Goal: Task Accomplishment & Management: Complete application form

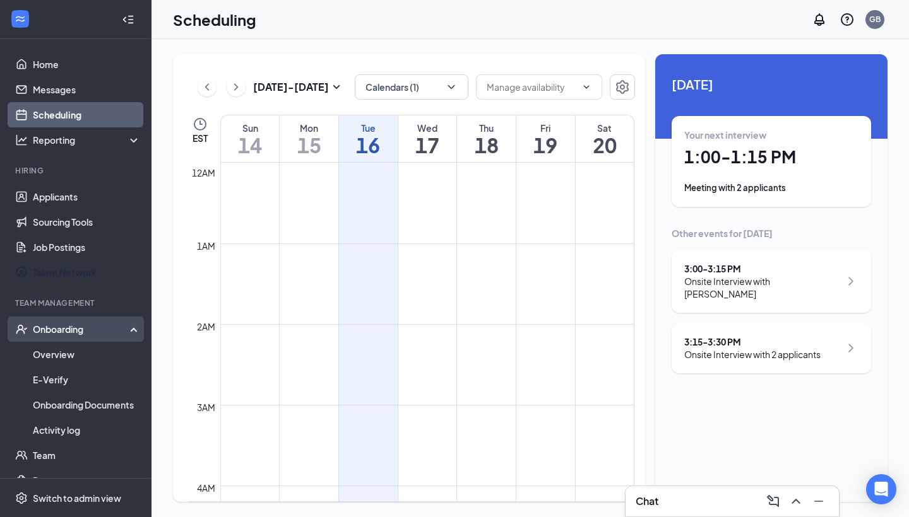
scroll to position [1044, 0]
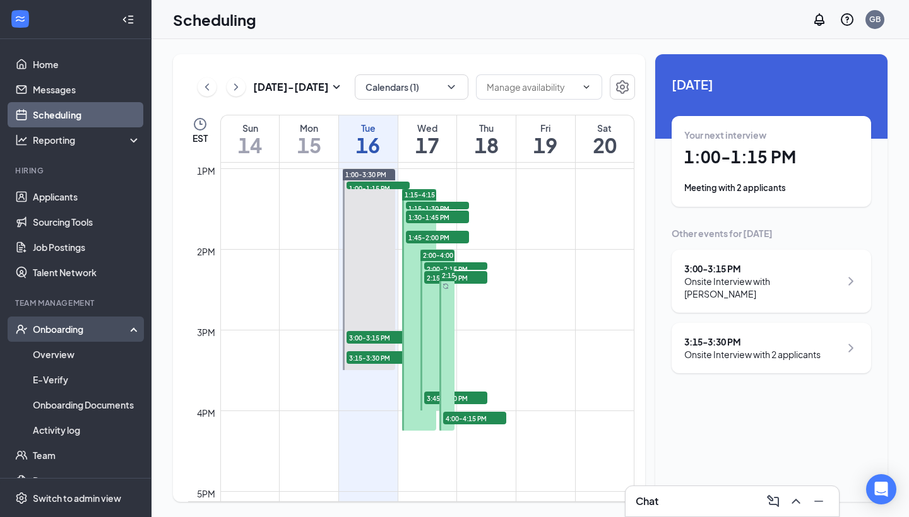
click at [81, 337] on div "Onboarding" at bounding box center [75, 329] width 151 height 25
click at [82, 352] on link "Overview" at bounding box center [87, 354] width 108 height 25
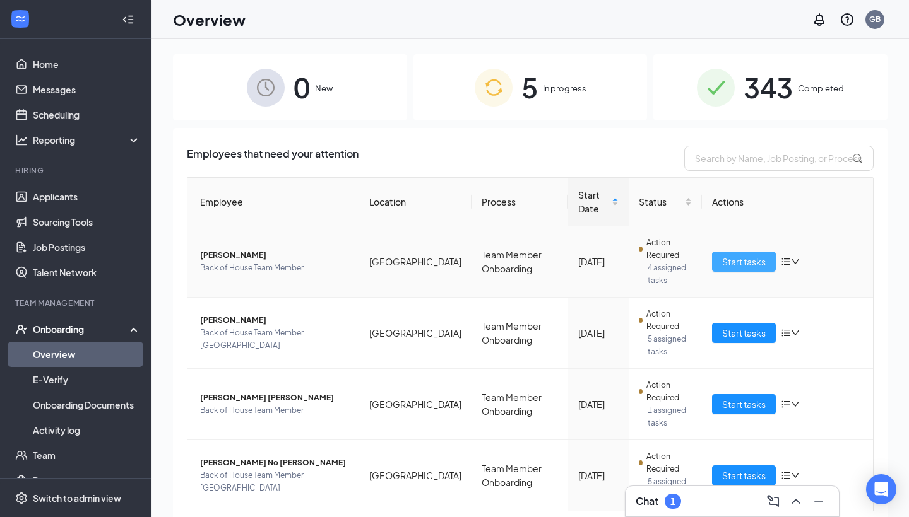
click at [748, 257] on span "Start tasks" at bounding box center [744, 262] width 44 height 14
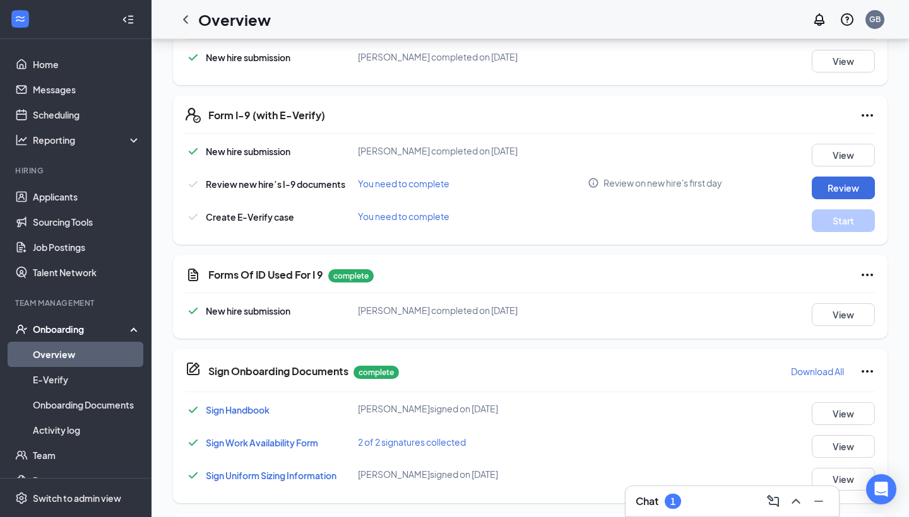
scroll to position [426, 0]
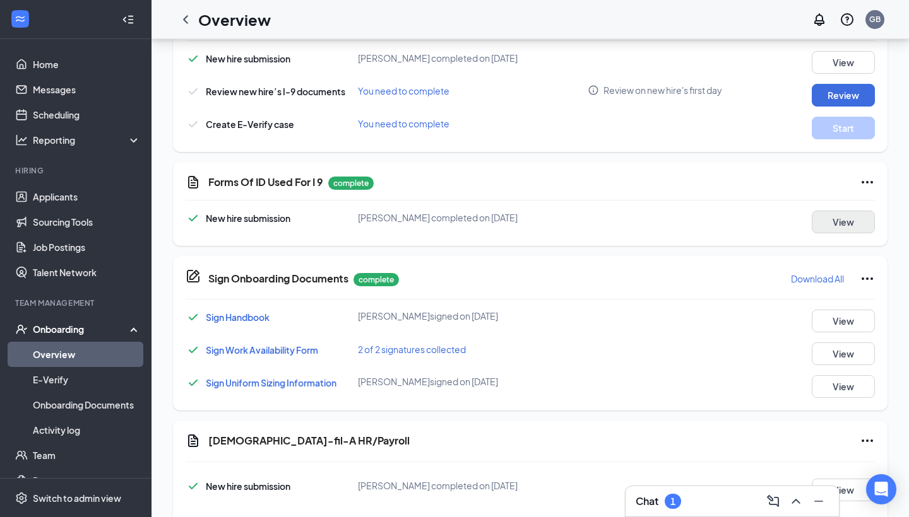
click at [856, 223] on button "View" at bounding box center [842, 222] width 63 height 23
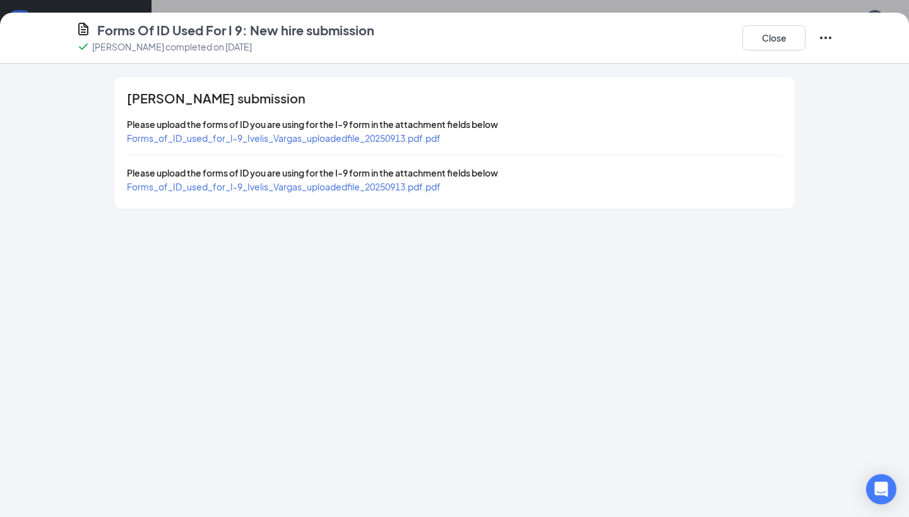
click at [327, 137] on span "Forms_of_ID_used_for_I-9_Ivelis_Vargas_uploadedfile_20250913.pdf.pdf" at bounding box center [284, 137] width 314 height 11
click at [280, 189] on span "Forms_of_ID_used_for_I-9_Ivelis_Vargas_uploadedfile_20250913.pdf.pdf" at bounding box center [284, 186] width 314 height 11
click at [770, 40] on button "Close" at bounding box center [773, 37] width 63 height 25
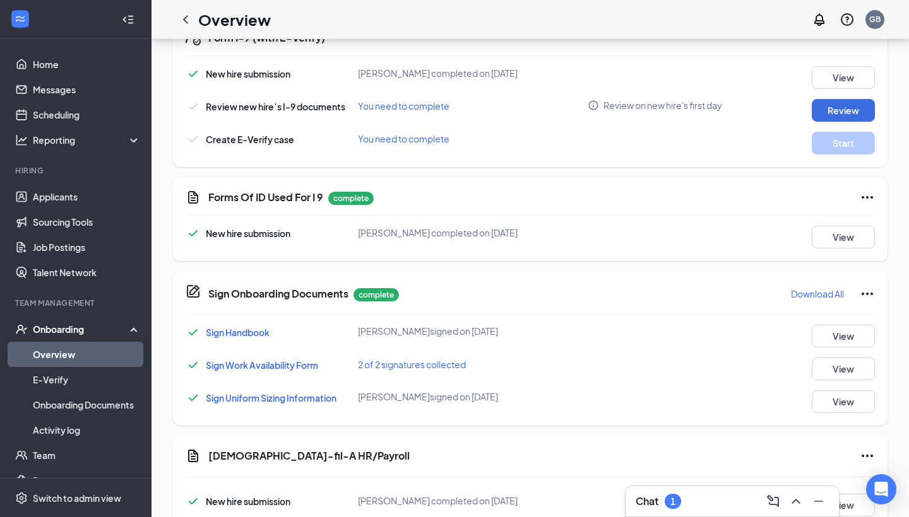
scroll to position [410, 0]
click at [856, 112] on button "Review" at bounding box center [842, 111] width 63 height 23
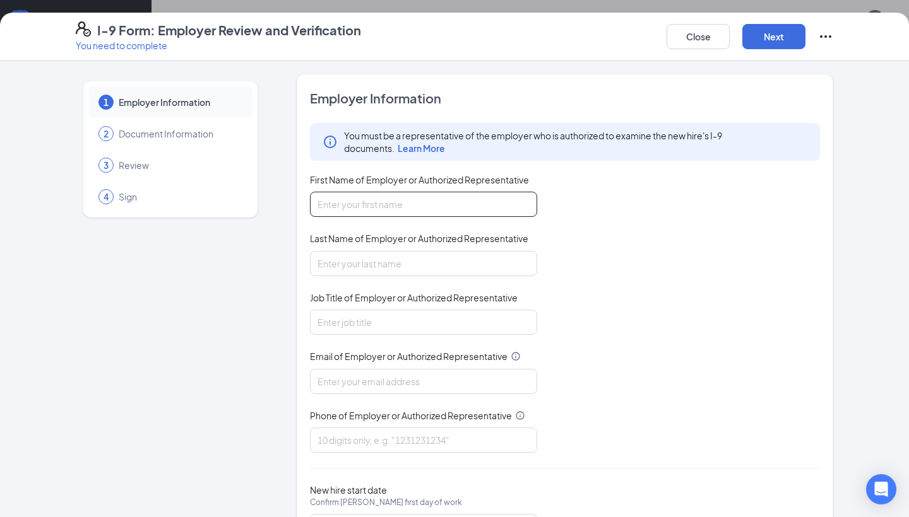
type input "Genesis"
type input "[PERSON_NAME]"
type input "HR Director"
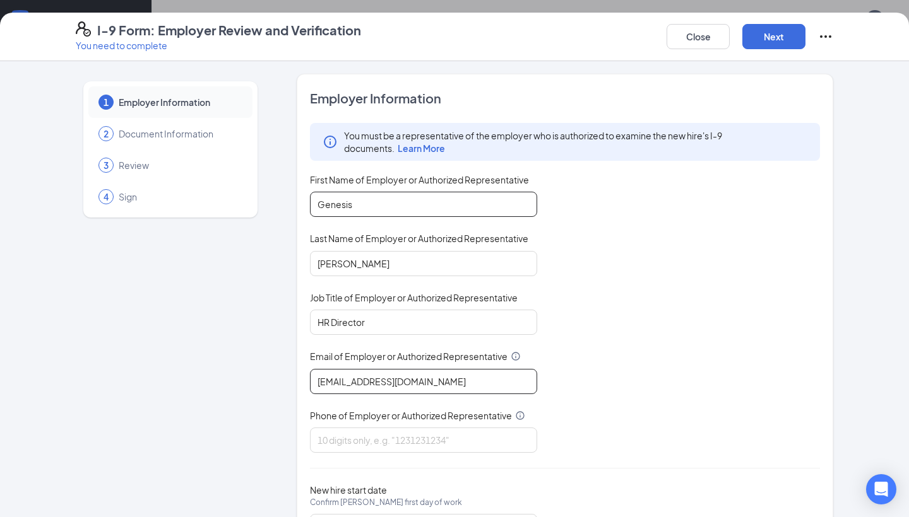
type input "[EMAIL_ADDRESS][DOMAIN_NAME]"
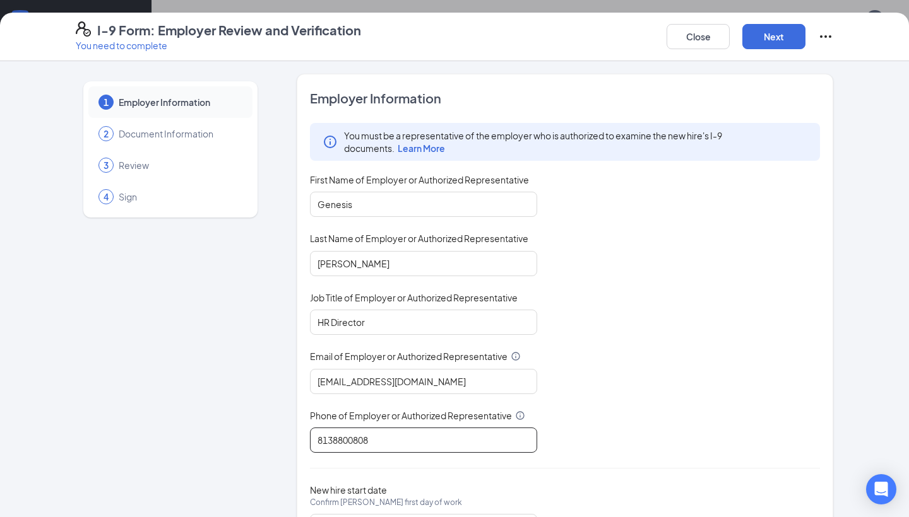
type input "8138800808"
click at [732, 187] on div "You must be a representative of the employer who is authorized to examine the n…" at bounding box center [565, 288] width 510 height 330
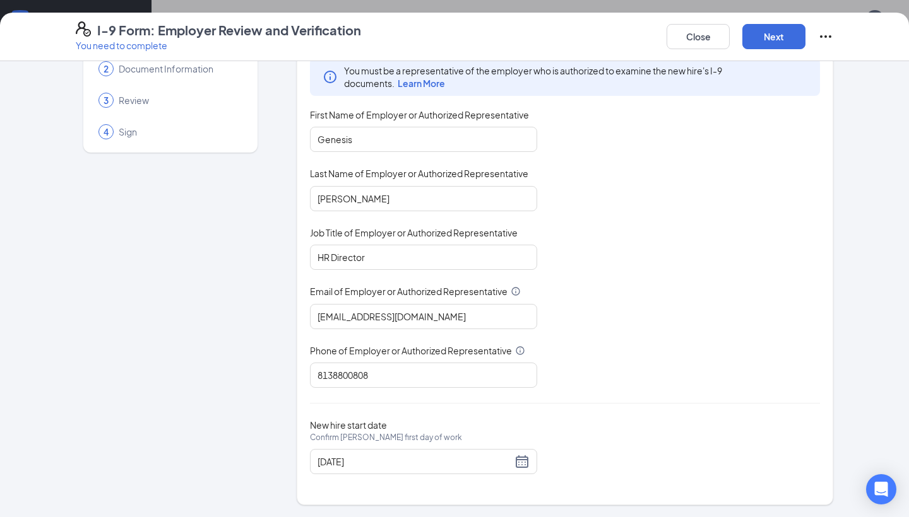
scroll to position [64, 0]
click at [774, 44] on button "Next" at bounding box center [773, 36] width 63 height 25
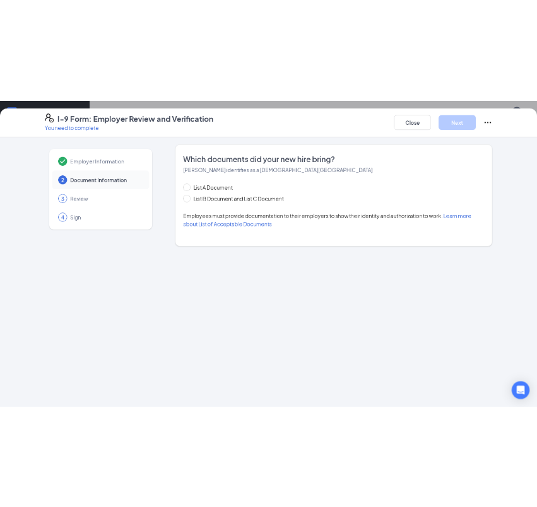
scroll to position [0, 0]
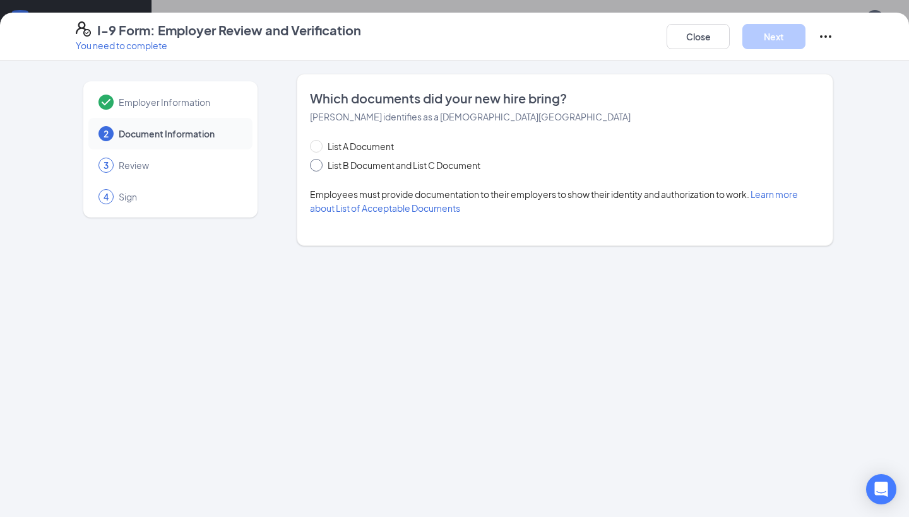
click at [316, 169] on span at bounding box center [316, 165] width 13 height 13
click at [316, 168] on input "List B Document and List C Document" at bounding box center [314, 163] width 9 height 9
radio input "true"
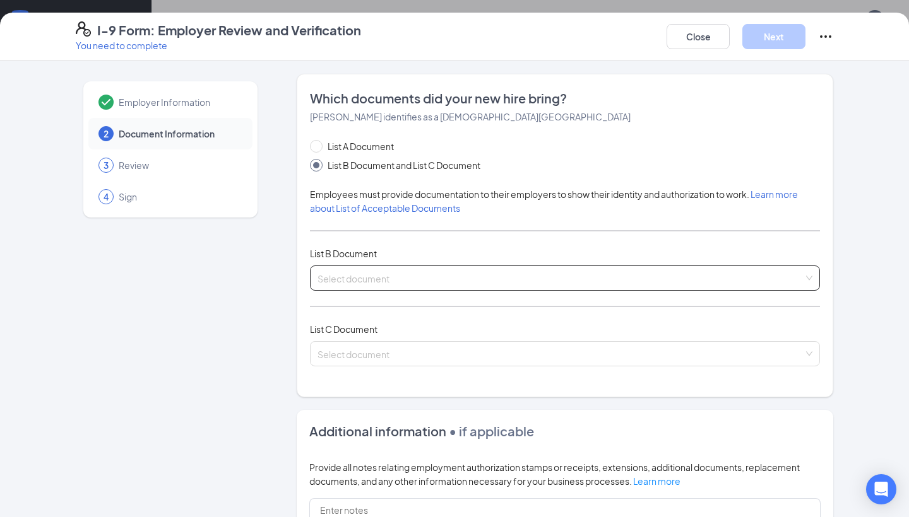
click at [384, 282] on input "search" at bounding box center [560, 275] width 486 height 19
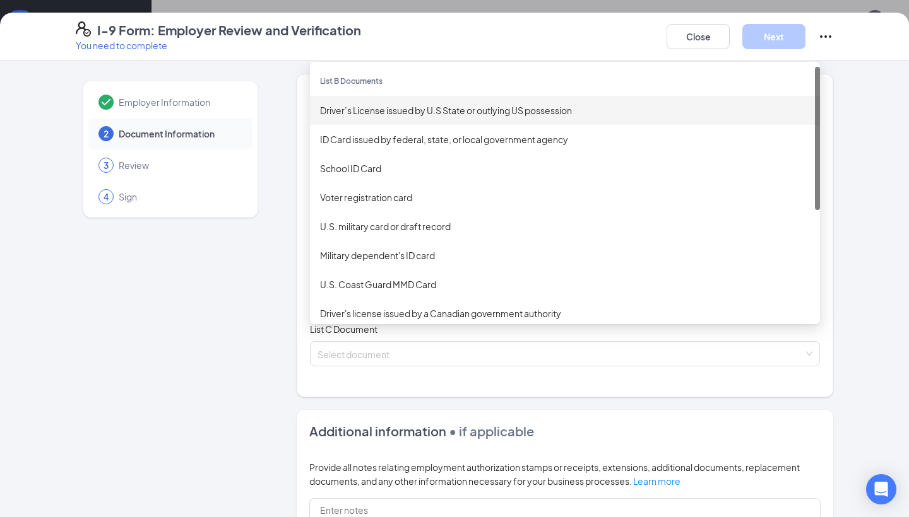
click at [363, 119] on div "Driver’s License issued by U.S State or outlying US possession" at bounding box center [565, 110] width 510 height 29
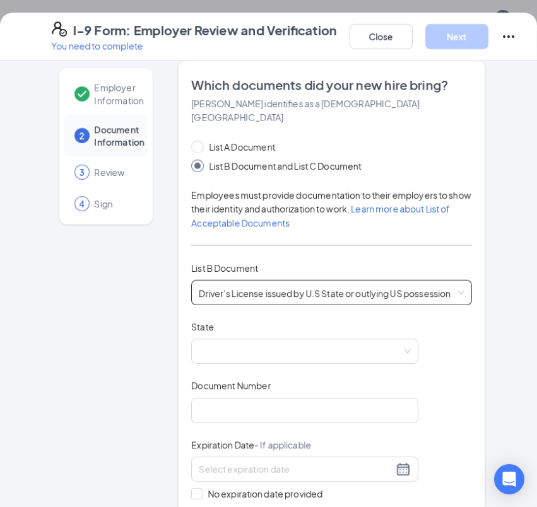
scroll to position [14, 0]
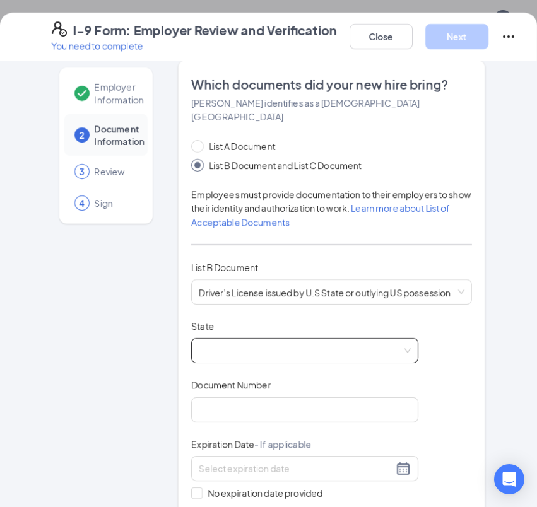
click at [259, 343] on span at bounding box center [305, 351] width 212 height 24
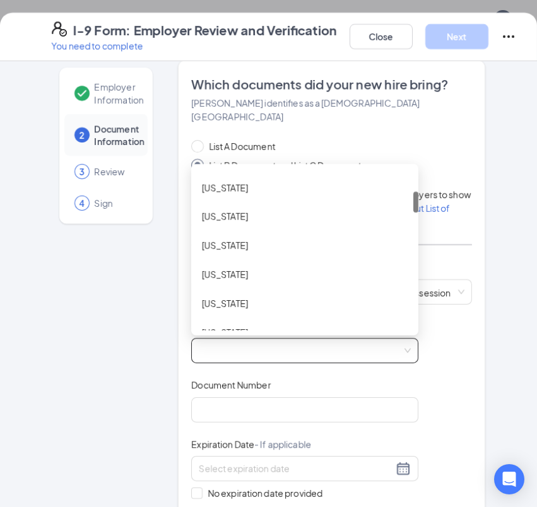
scroll to position [172, 0]
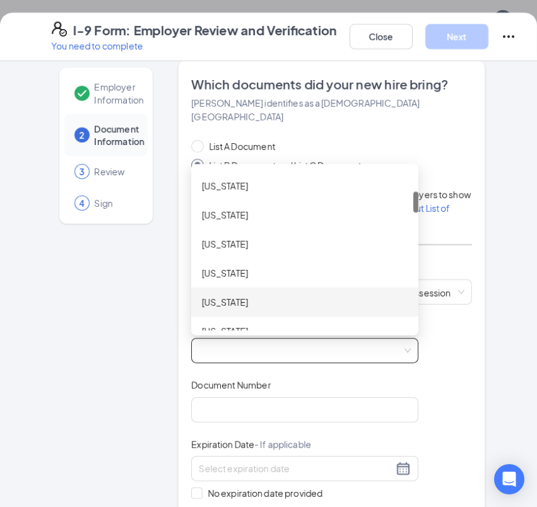
click at [270, 295] on div "[US_STATE]" at bounding box center [304, 302] width 207 height 14
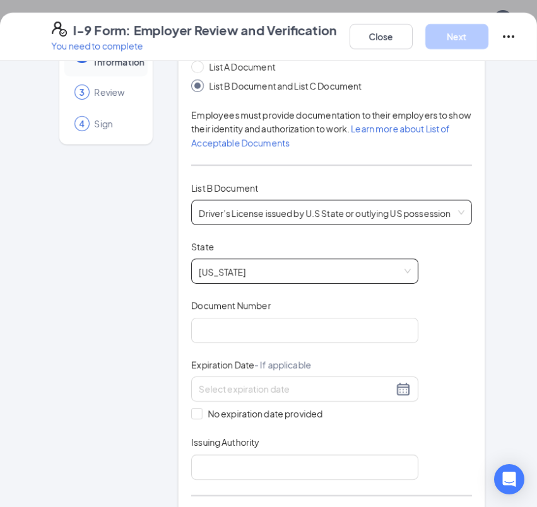
scroll to position [144, 0]
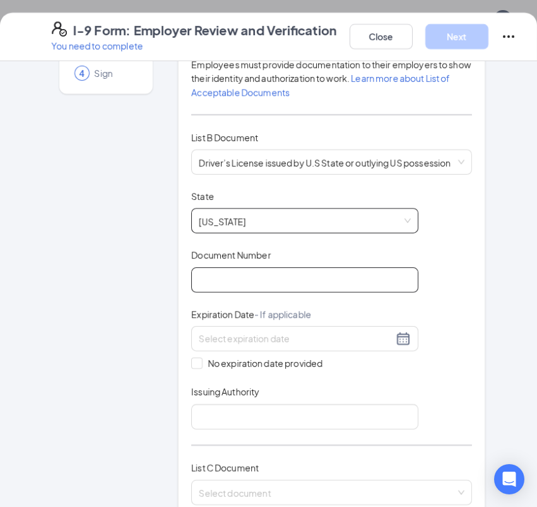
click at [249, 268] on input "Document Number" at bounding box center [304, 280] width 227 height 25
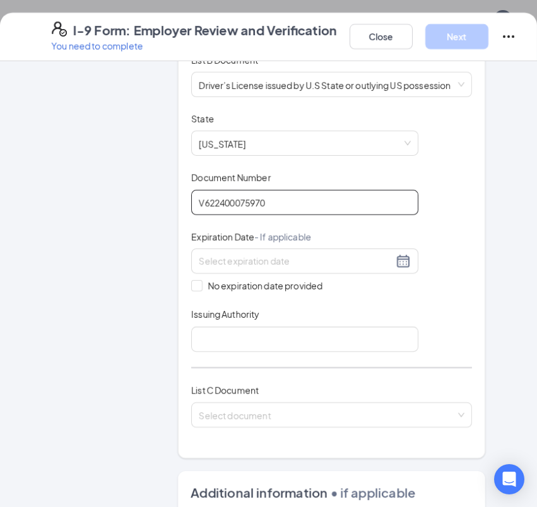
scroll to position [245, 0]
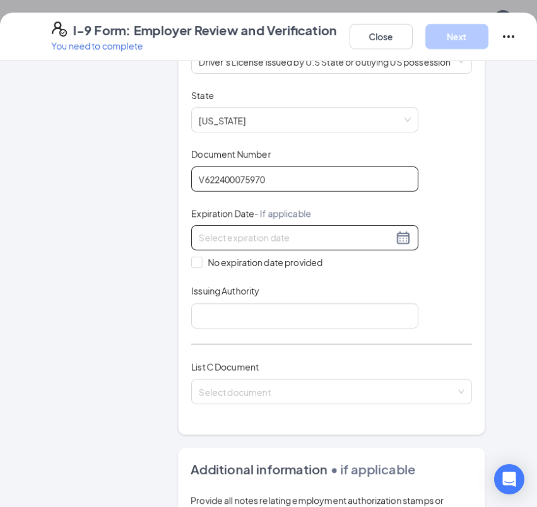
type input "V622400075970"
click at [310, 231] on input at bounding box center [296, 238] width 194 height 14
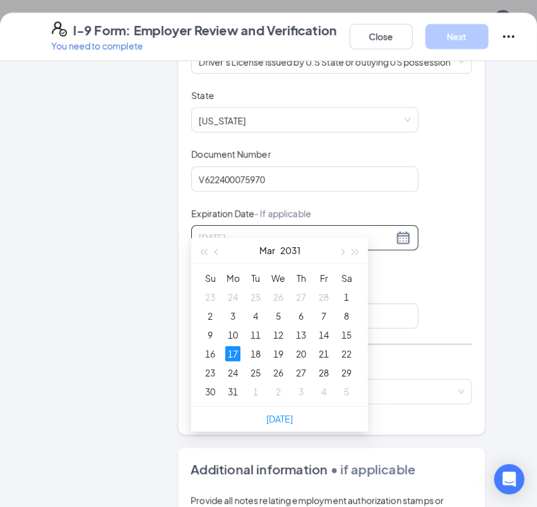
type input "[DATE]"
click at [233, 356] on div "17" at bounding box center [232, 353] width 15 height 15
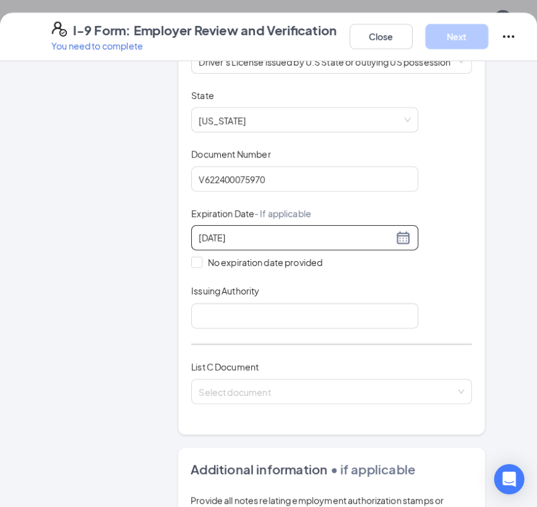
click at [150, 329] on div "Employer Information 2 Document Information 3 Review 4 Sign" at bounding box center [106, 313] width 109 height 969
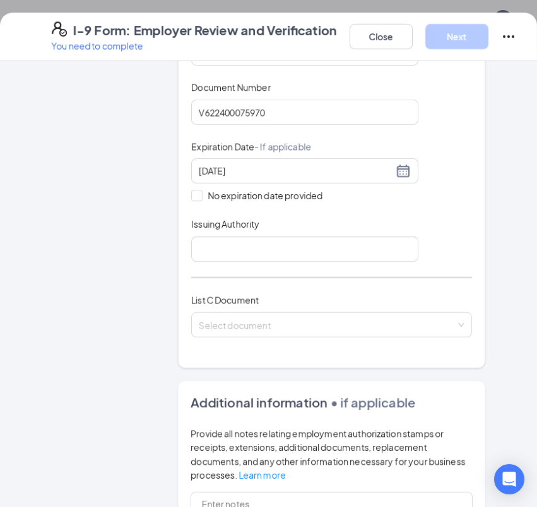
scroll to position [313, 0]
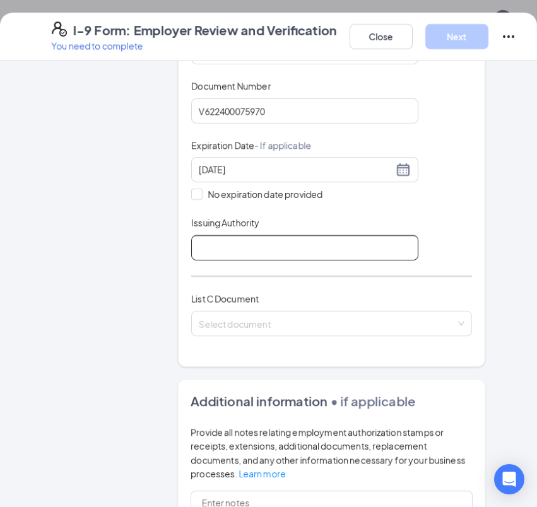
click at [303, 235] on input "Issuing Authority" at bounding box center [304, 247] width 227 height 25
type input "f"
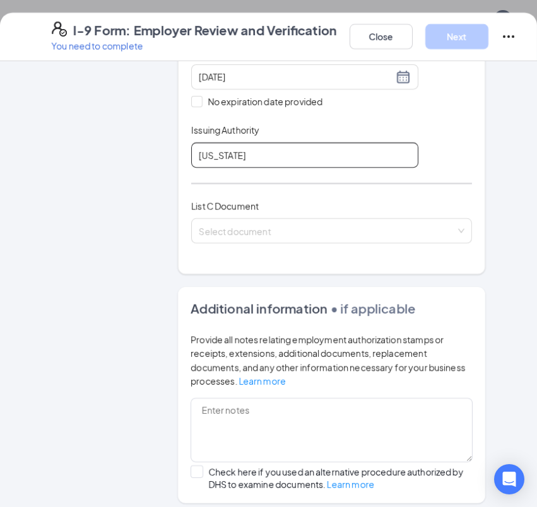
scroll to position [430, 0]
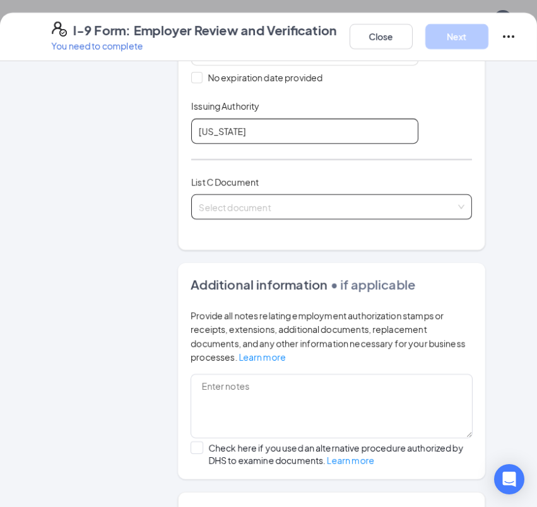
type input "[US_STATE]"
click at [297, 195] on input "search" at bounding box center [327, 204] width 257 height 19
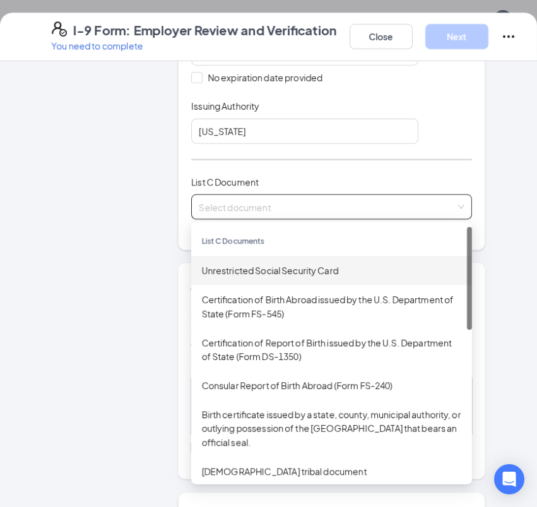
click at [291, 264] on div "Unrestricted Social Security Card" at bounding box center [331, 270] width 281 height 29
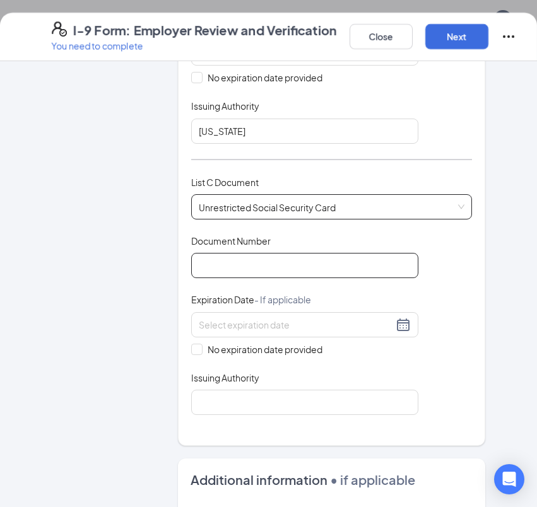
click at [336, 253] on input "Document Number" at bounding box center [304, 265] width 227 height 25
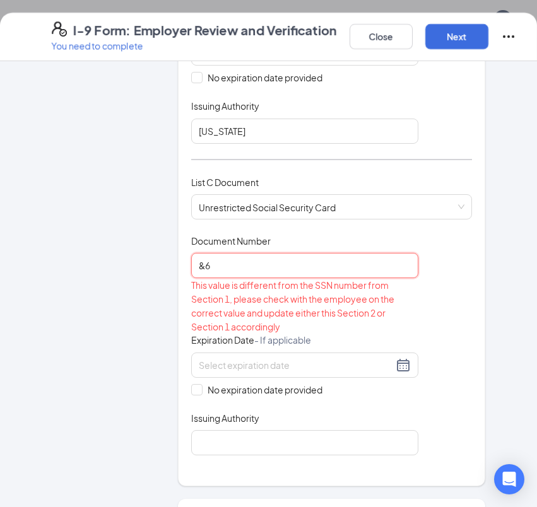
type input "&"
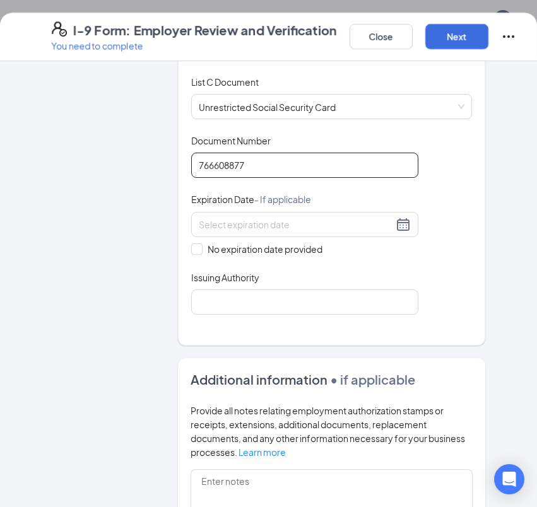
scroll to position [531, 0]
type input "766608877"
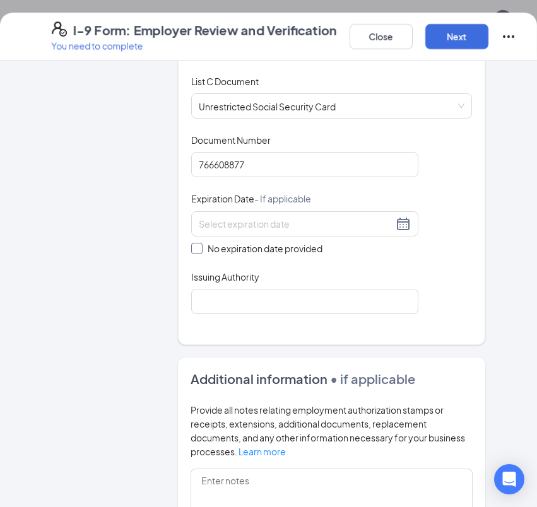
click at [201, 243] on span at bounding box center [196, 248] width 11 height 11
click at [200, 243] on input "No expiration date provided" at bounding box center [195, 247] width 9 height 9
checkbox input "true"
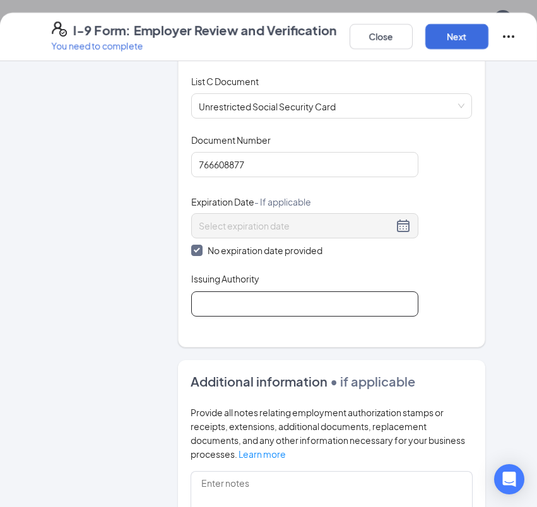
click at [262, 297] on input "Issuing Authority" at bounding box center [304, 303] width 227 height 25
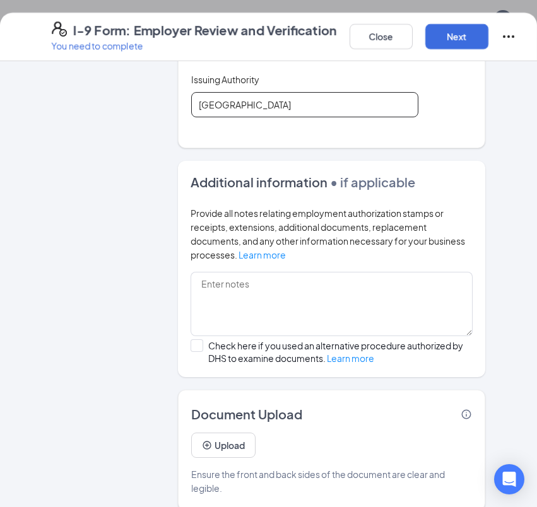
scroll to position [729, 0]
type input "[GEOGRAPHIC_DATA]"
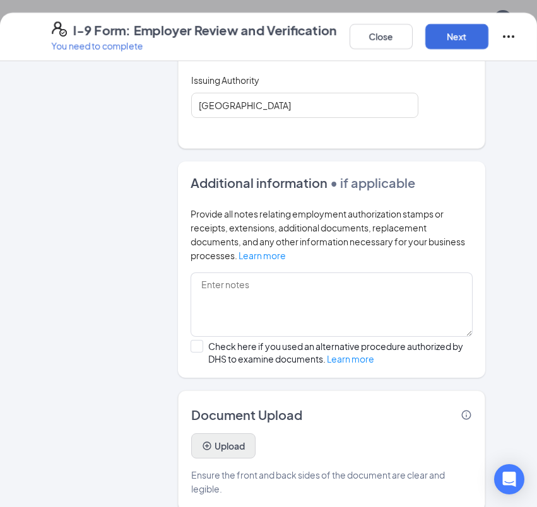
click at [227, 438] on button "Upload" at bounding box center [223, 445] width 64 height 25
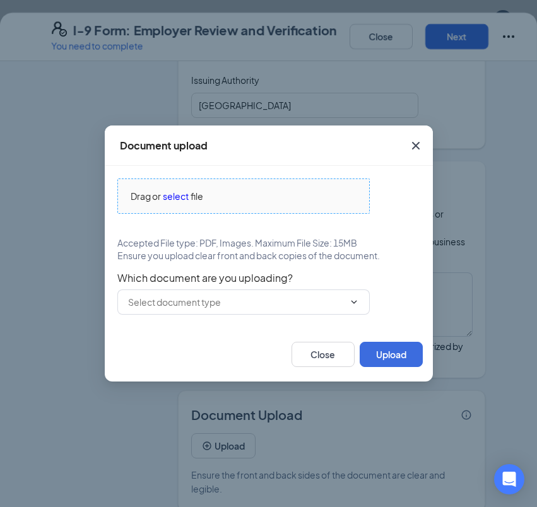
click at [168, 201] on span "select" at bounding box center [176, 196] width 26 height 14
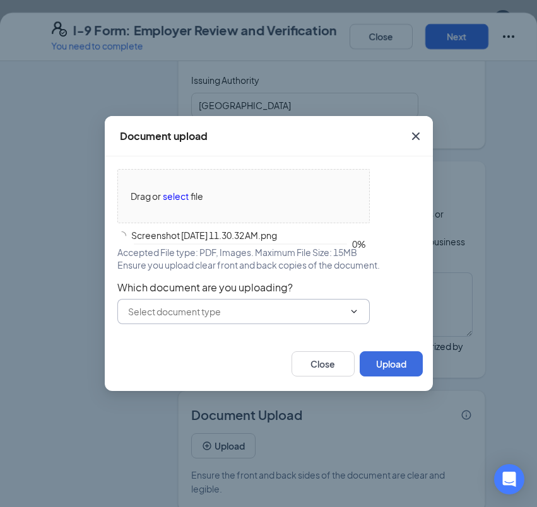
click at [253, 310] on input "text" at bounding box center [236, 312] width 216 height 14
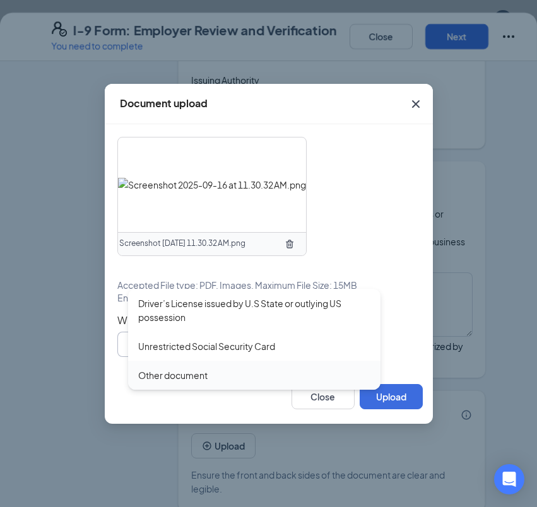
click at [259, 361] on div "Other document" at bounding box center [254, 375] width 252 height 29
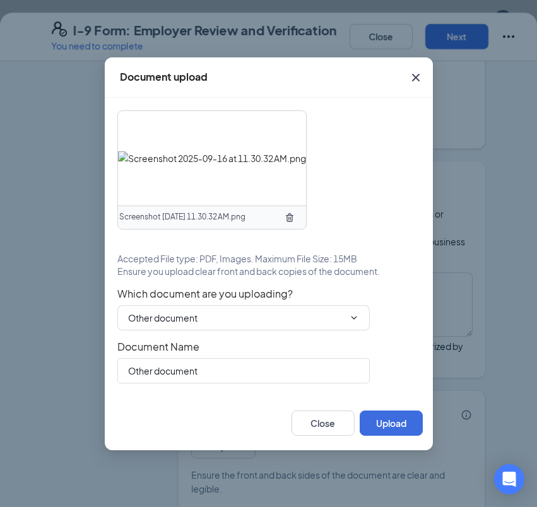
click at [252, 334] on div "Screenshot [DATE] 11.30.32 AM.png Accepted File type: PDF, Images. Maximum File…" at bounding box center [268, 246] width 303 height 273
click at [252, 321] on input "Other document" at bounding box center [236, 318] width 216 height 14
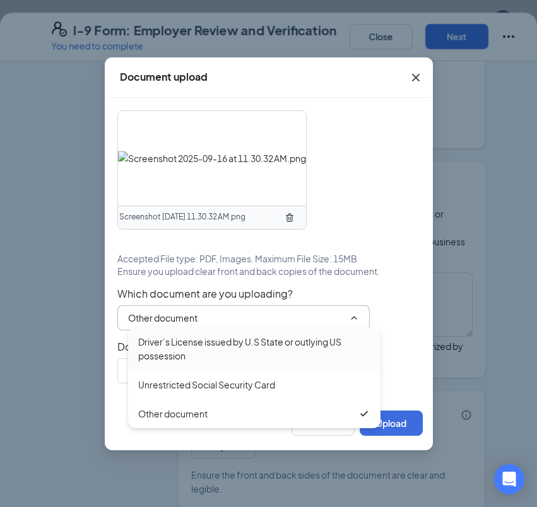
click at [249, 348] on div "Driver’s License issued by U.S State or outlying US possession" at bounding box center [254, 349] width 232 height 28
type input "Driver’s License issued by U.S State or outlying US possession"
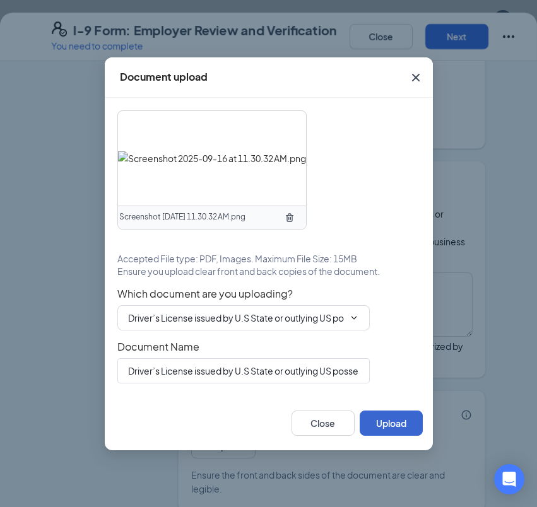
click at [404, 435] on button "Upload" at bounding box center [391, 423] width 63 height 25
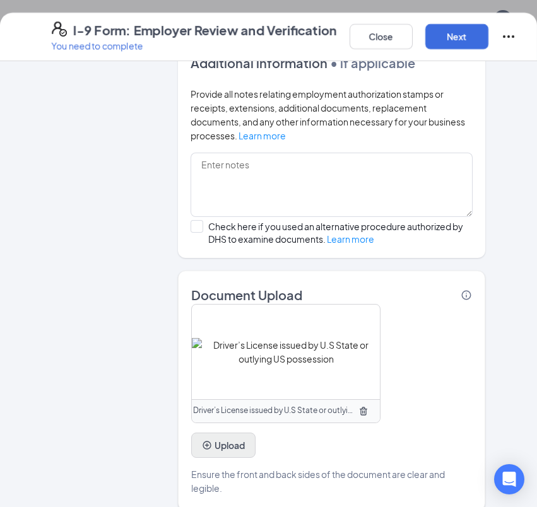
scroll to position [849, 0]
click at [212, 439] on button "Upload" at bounding box center [223, 445] width 64 height 25
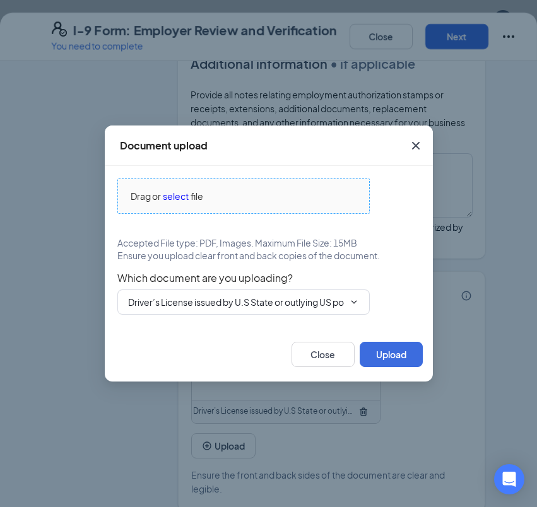
click at [172, 187] on span "Drag or select file" at bounding box center [243, 196] width 251 height 34
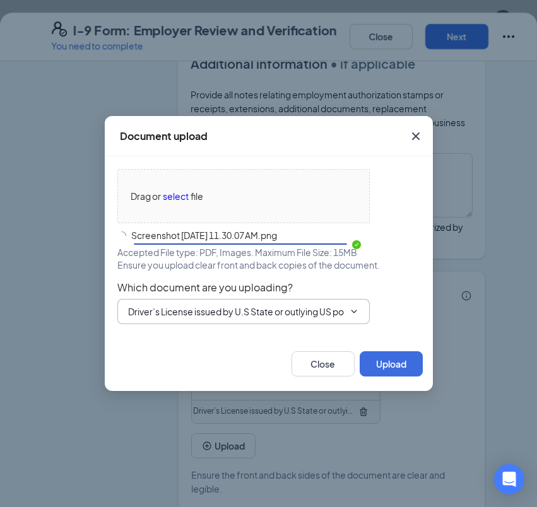
click at [295, 312] on input "Driver’s License issued by U.S State or outlying US possession" at bounding box center [236, 312] width 216 height 14
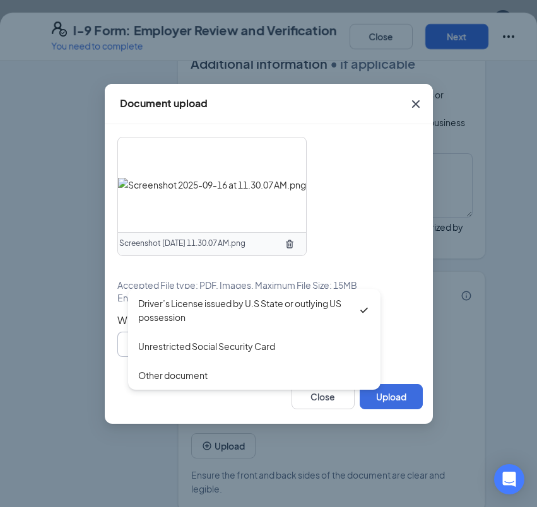
click at [233, 404] on div at bounding box center [203, 396] width 177 height 25
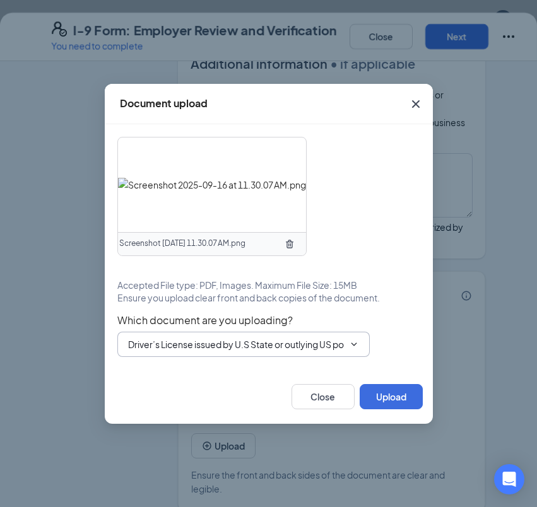
click at [215, 350] on input "Driver’s License issued by U.S State or outlying US possession" at bounding box center [236, 345] width 216 height 14
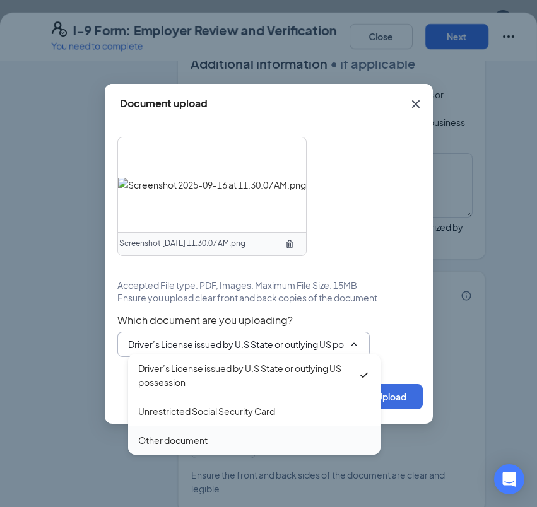
click at [208, 432] on div "Other document" at bounding box center [254, 440] width 252 height 29
type input "Other document"
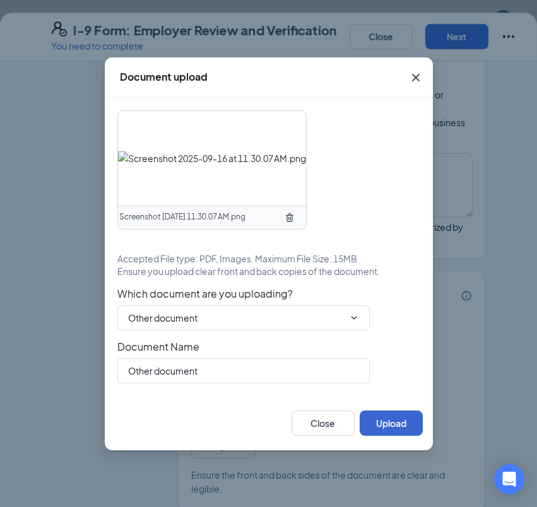
click at [391, 430] on button "Upload" at bounding box center [391, 423] width 63 height 25
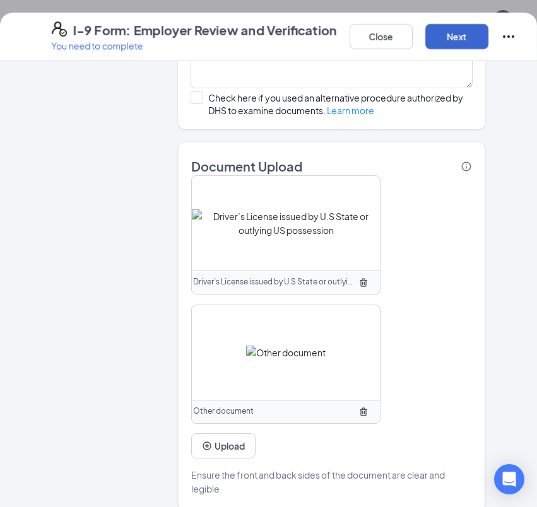
click at [464, 45] on button "Next" at bounding box center [456, 36] width 63 height 25
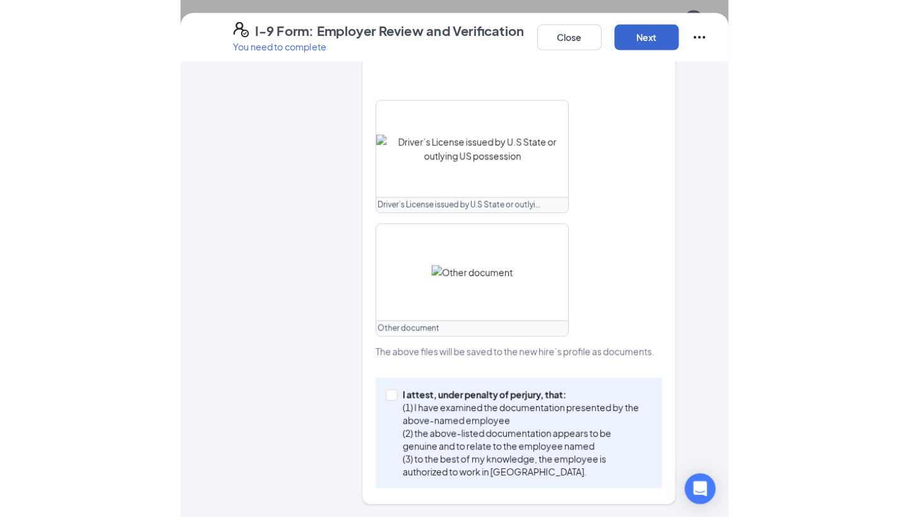
scroll to position [666, 0]
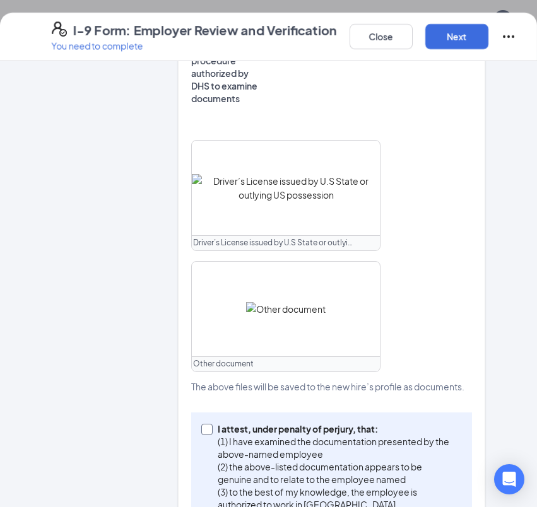
click at [208, 424] on input "I attest, under penalty of [PERSON_NAME], that: (1) I have examined the documen…" at bounding box center [205, 428] width 9 height 9
checkbox input "true"
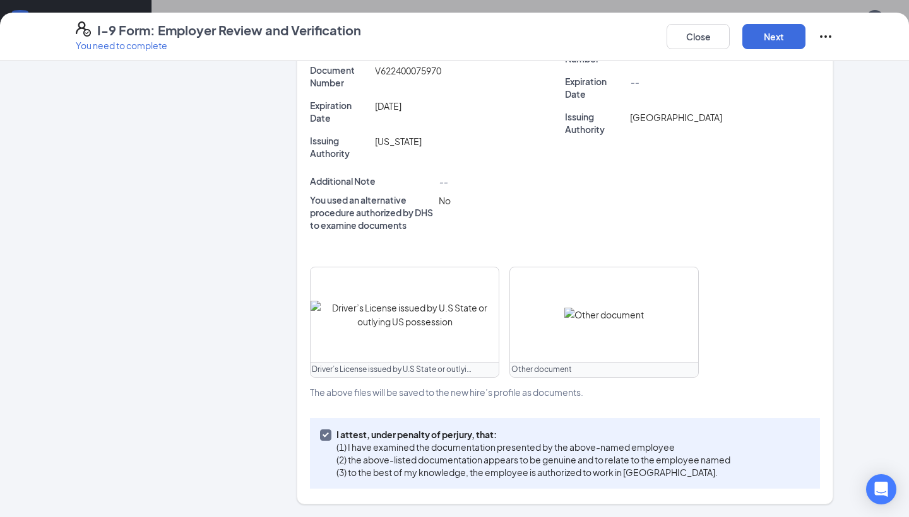
scroll to position [400, 0]
click at [798, 44] on button "Next" at bounding box center [773, 36] width 63 height 25
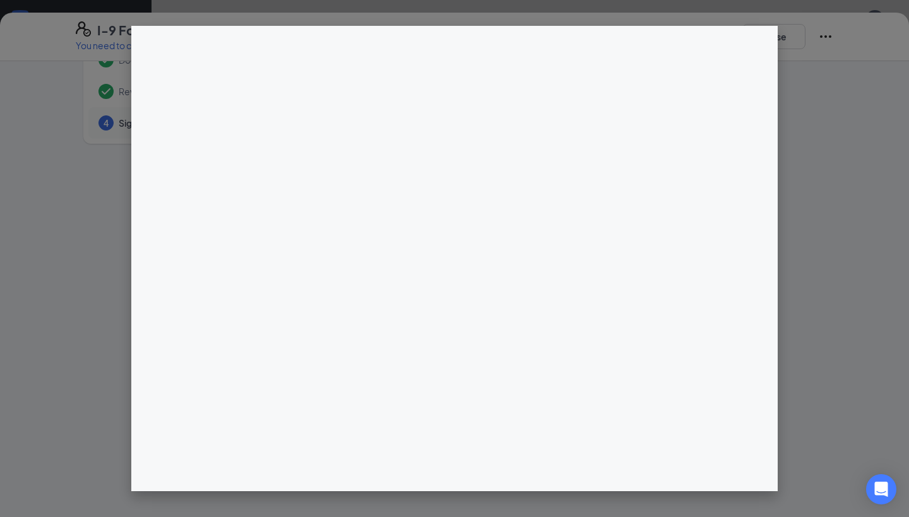
scroll to position [74, 0]
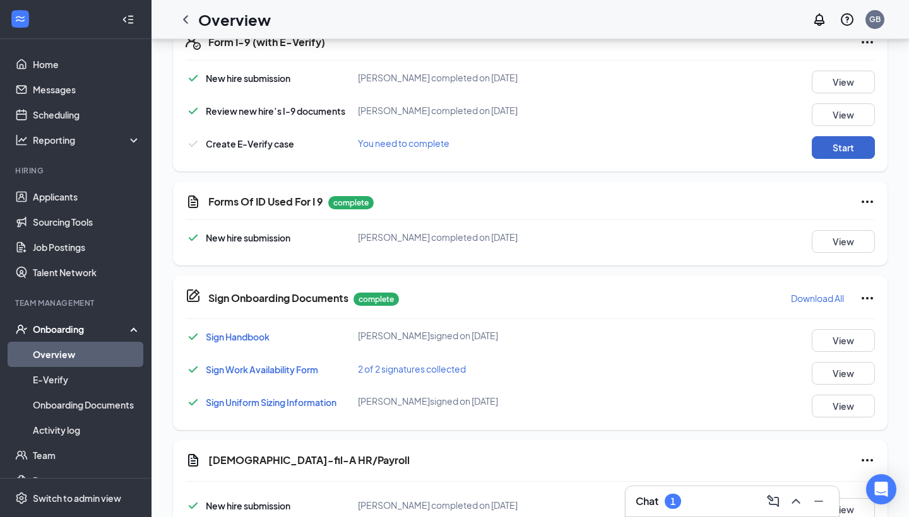
click at [845, 147] on button "Start" at bounding box center [842, 147] width 63 height 23
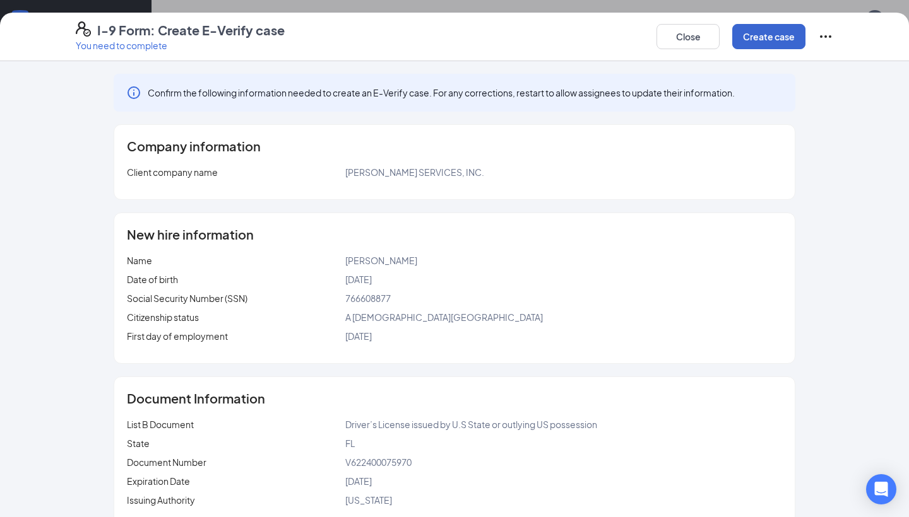
click at [783, 40] on button "Create case" at bounding box center [768, 36] width 73 height 25
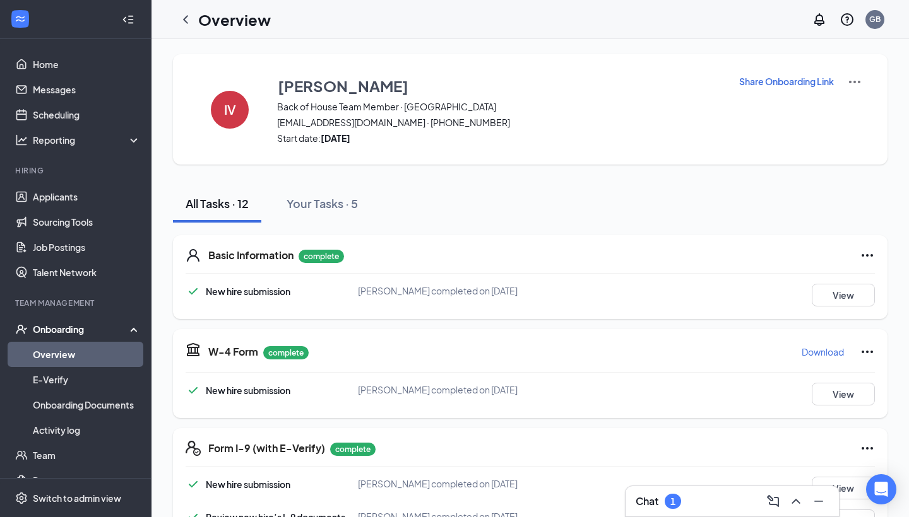
scroll to position [0, 0]
click at [185, 16] on icon "ChevronLeft" at bounding box center [185, 19] width 15 height 15
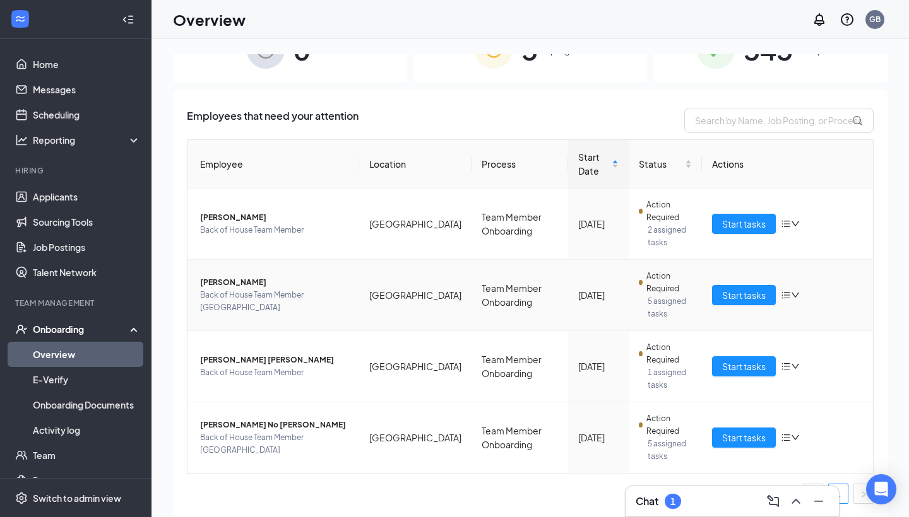
scroll to position [38, 0]
click at [66, 196] on link "Applicants" at bounding box center [87, 196] width 108 height 25
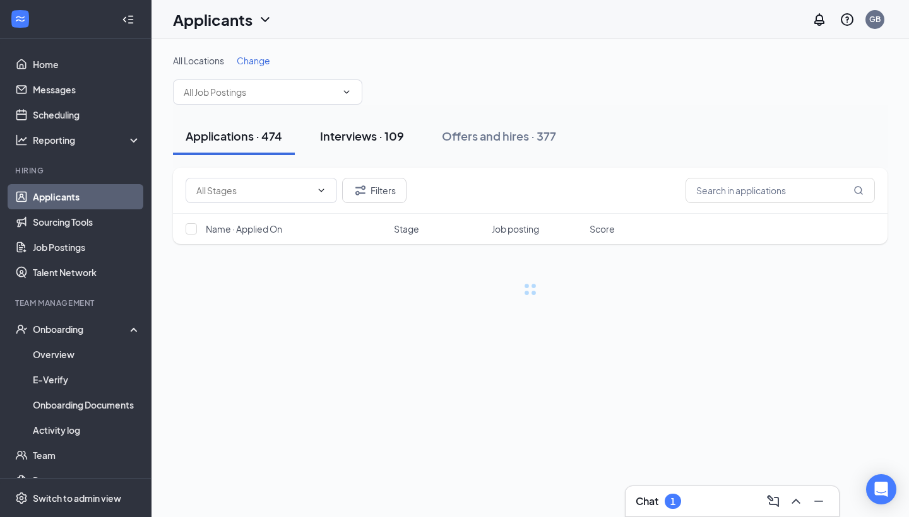
click at [378, 135] on div "Interviews · 109" at bounding box center [362, 136] width 84 height 16
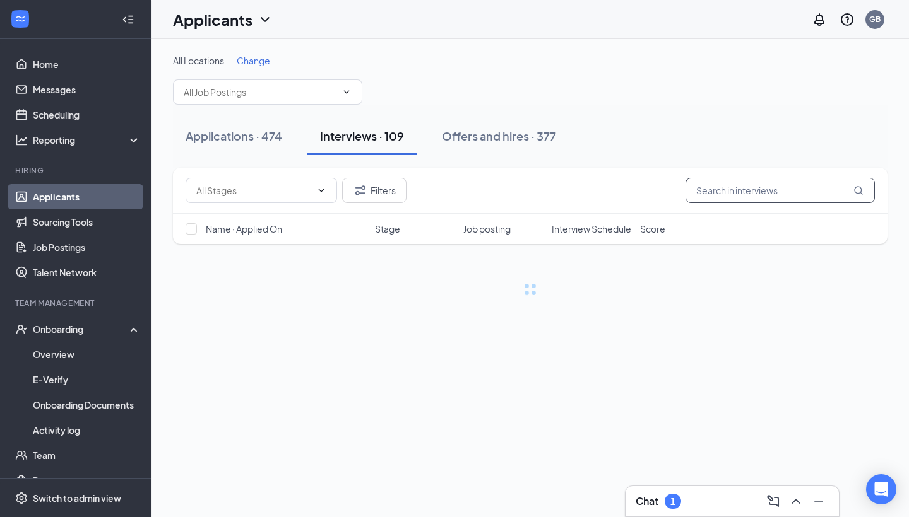
click at [750, 196] on input "text" at bounding box center [779, 190] width 189 height 25
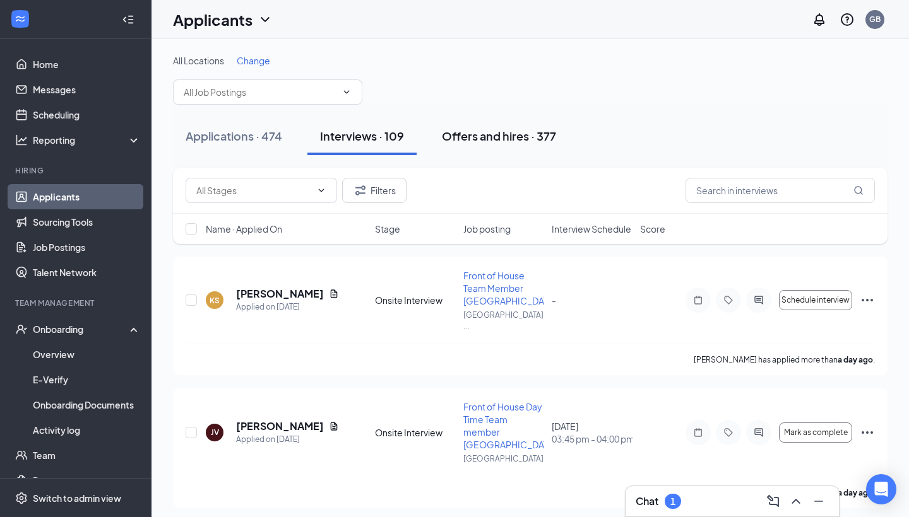
click at [517, 140] on div "Offers and hires · 377" at bounding box center [499, 136] width 114 height 16
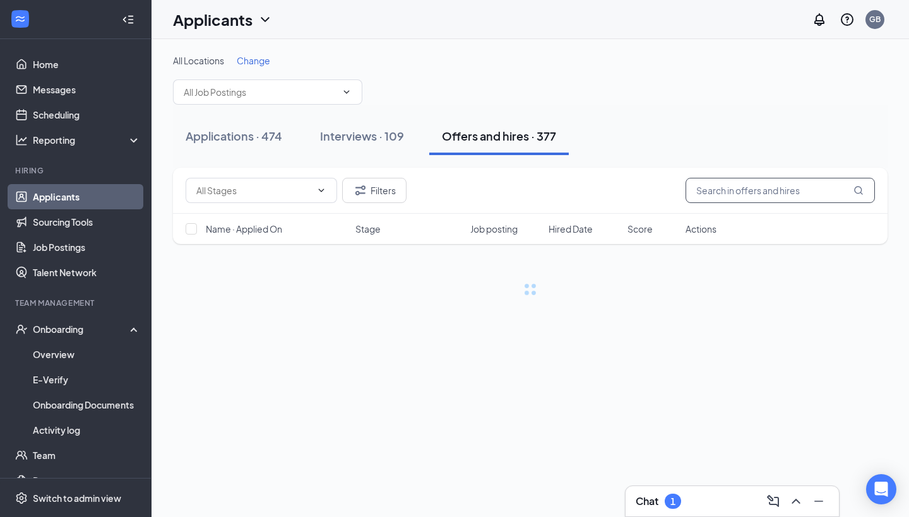
click at [785, 193] on input "text" at bounding box center [779, 190] width 189 height 25
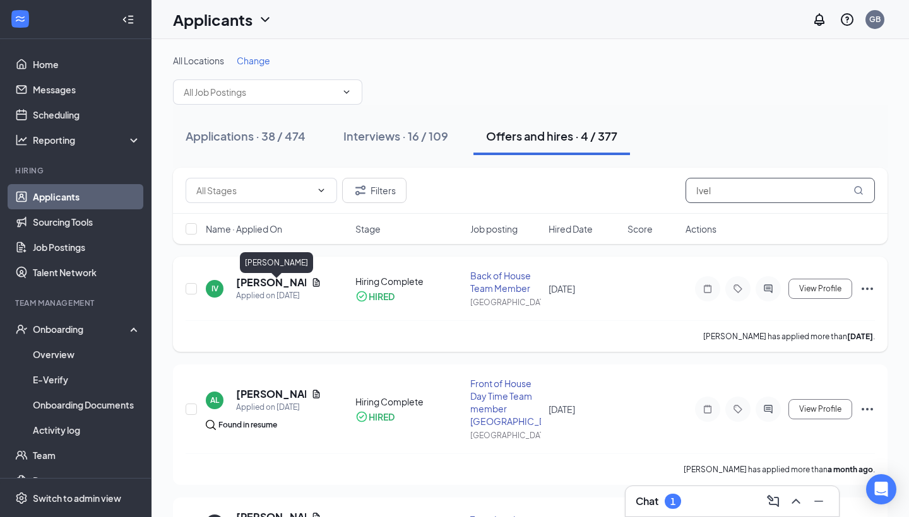
type input "Ivel"
click at [264, 289] on h5 "[PERSON_NAME]" at bounding box center [271, 283] width 70 height 14
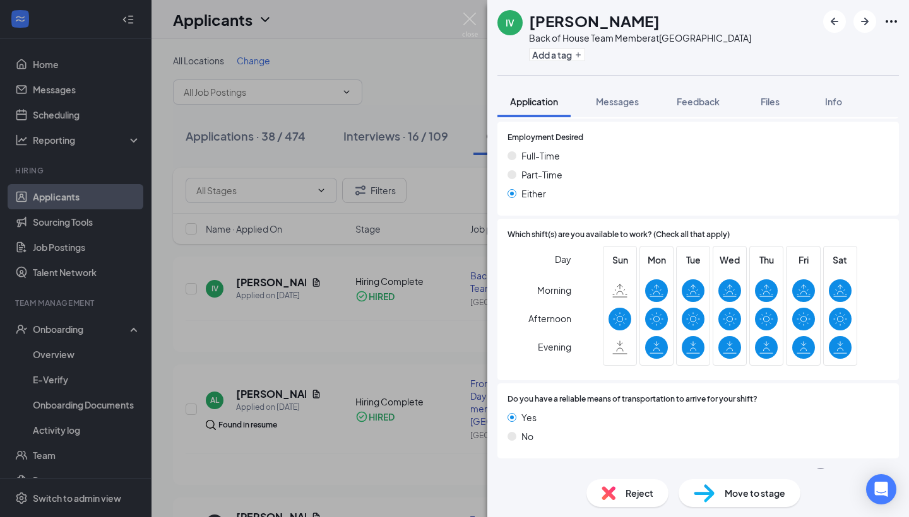
scroll to position [806, 0]
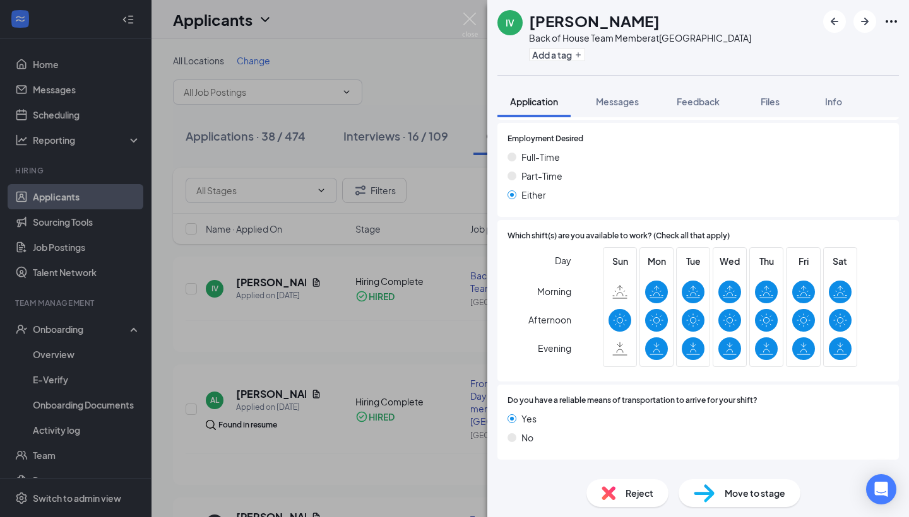
click at [507, 473] on icon "ChevronDown" at bounding box center [504, 475] width 8 height 5
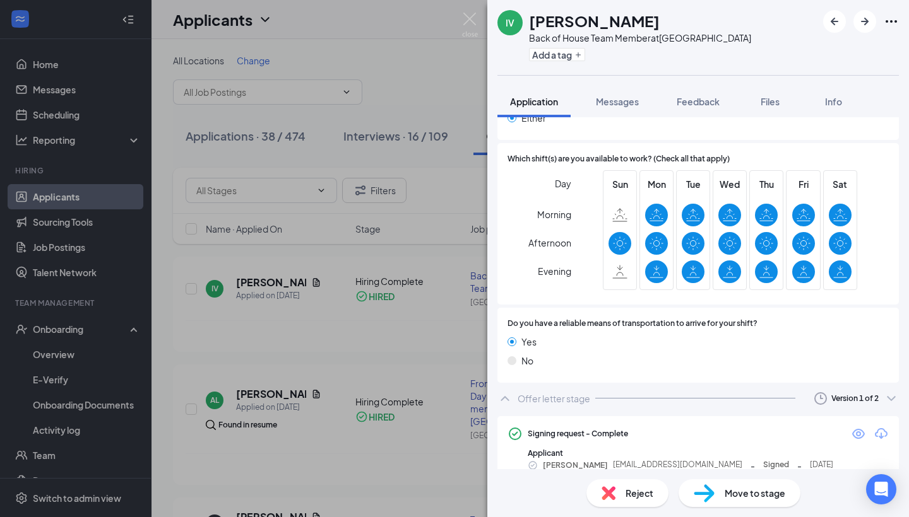
scroll to position [883, 0]
click at [859, 427] on icon "Eye" at bounding box center [858, 434] width 15 height 15
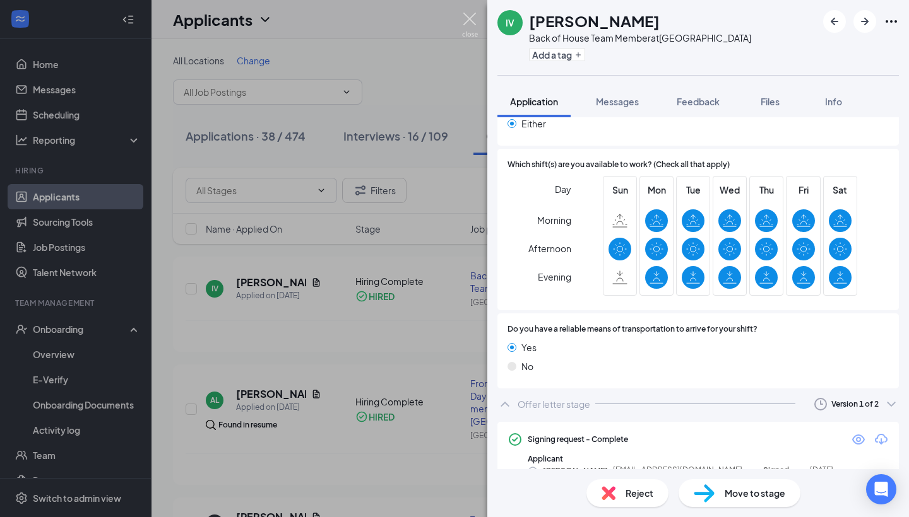
click at [475, 21] on img at bounding box center [470, 25] width 16 height 25
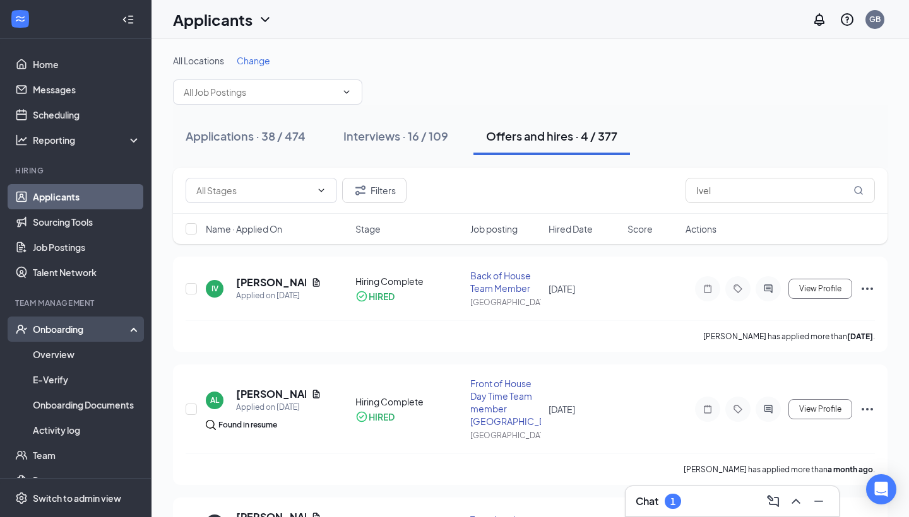
click at [77, 333] on div "Onboarding" at bounding box center [81, 329] width 97 height 13
click at [80, 352] on link "Overview" at bounding box center [87, 354] width 108 height 25
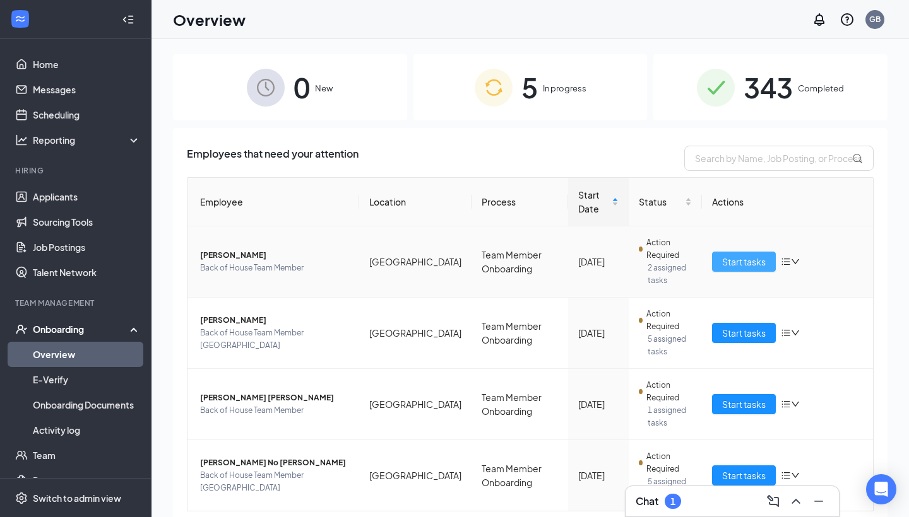
click at [728, 261] on span "Start tasks" at bounding box center [744, 262] width 44 height 14
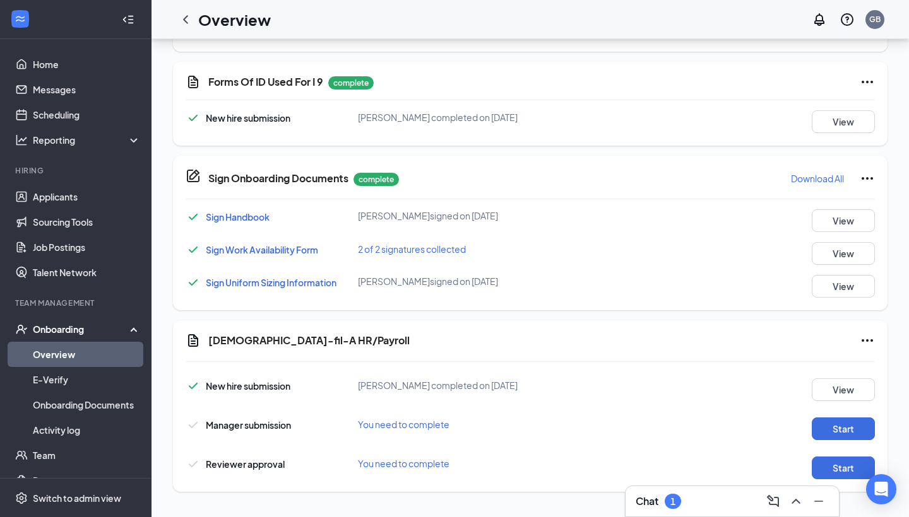
scroll to position [606, 0]
click at [849, 430] on button "Start" at bounding box center [842, 429] width 63 height 23
click at [675, 517] on div "Chat 1" at bounding box center [732, 502] width 215 height 32
click at [672, 507] on div "1" at bounding box center [672, 501] width 16 height 15
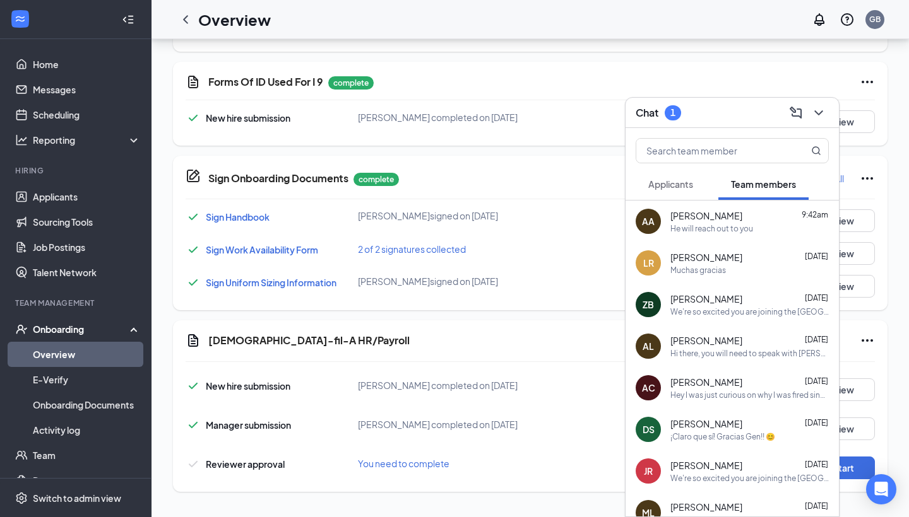
click at [669, 189] on span "Applicants" at bounding box center [670, 184] width 45 height 11
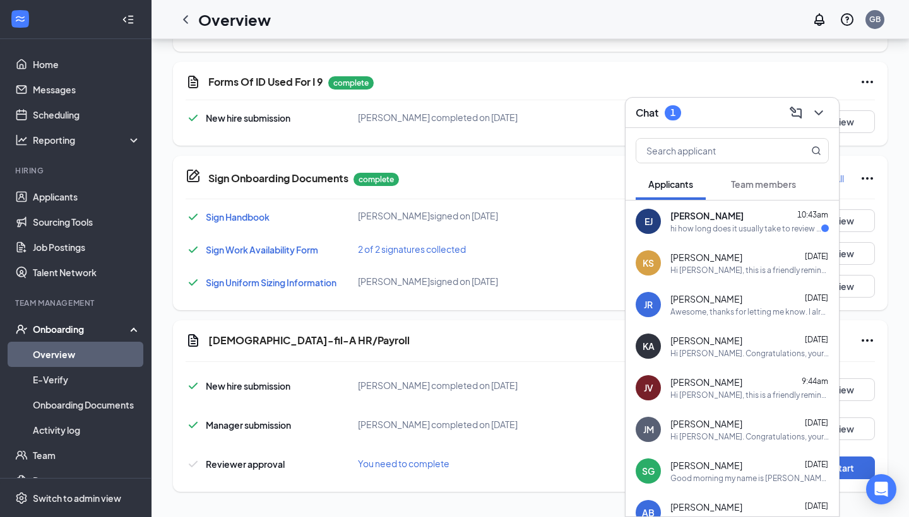
click at [704, 220] on span "[PERSON_NAME]" at bounding box center [706, 215] width 73 height 13
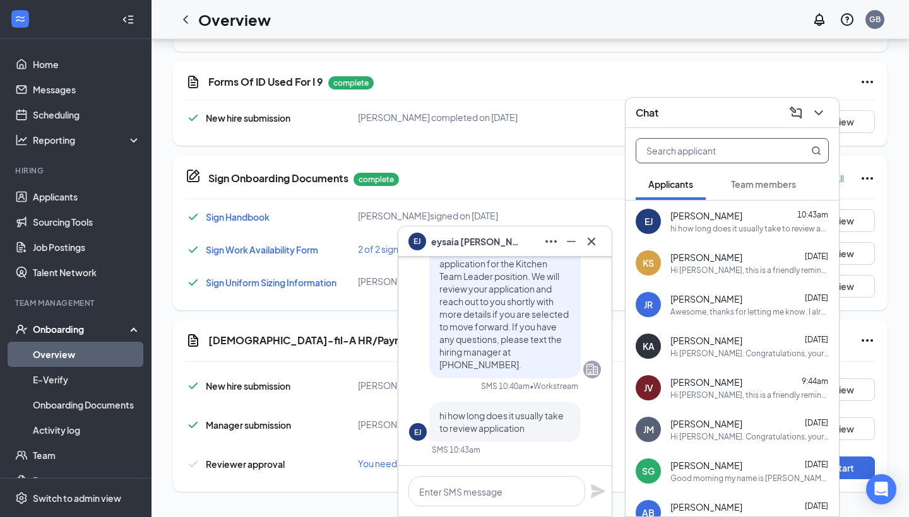
scroll to position [0, 0]
click at [697, 153] on input "text" at bounding box center [711, 151] width 150 height 24
click at [754, 188] on span "Team members" at bounding box center [763, 184] width 65 height 11
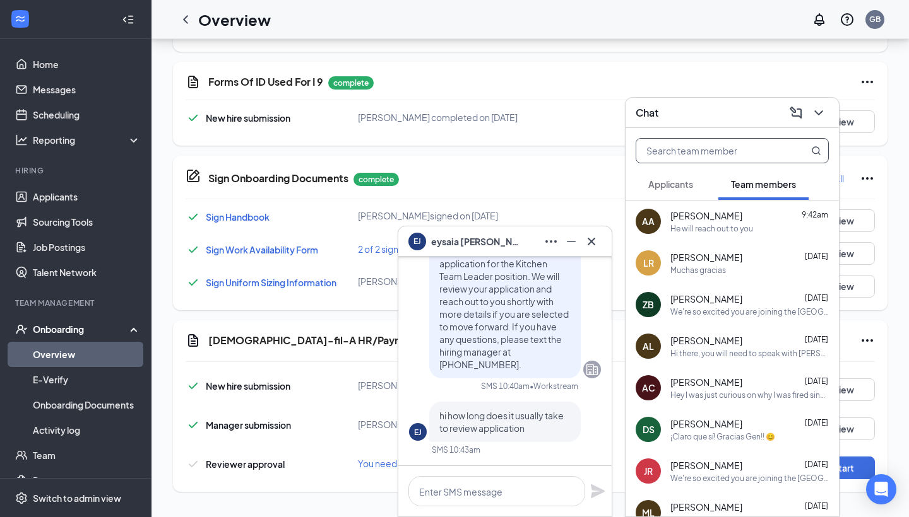
click at [724, 150] on input "text" at bounding box center [711, 151] width 150 height 24
click at [574, 206] on div "Sign Onboarding Documents complete Download All Sign Handbook [PERSON_NAME] sig…" at bounding box center [530, 233] width 714 height 155
click at [591, 241] on icon "Cross" at bounding box center [591, 241] width 8 height 8
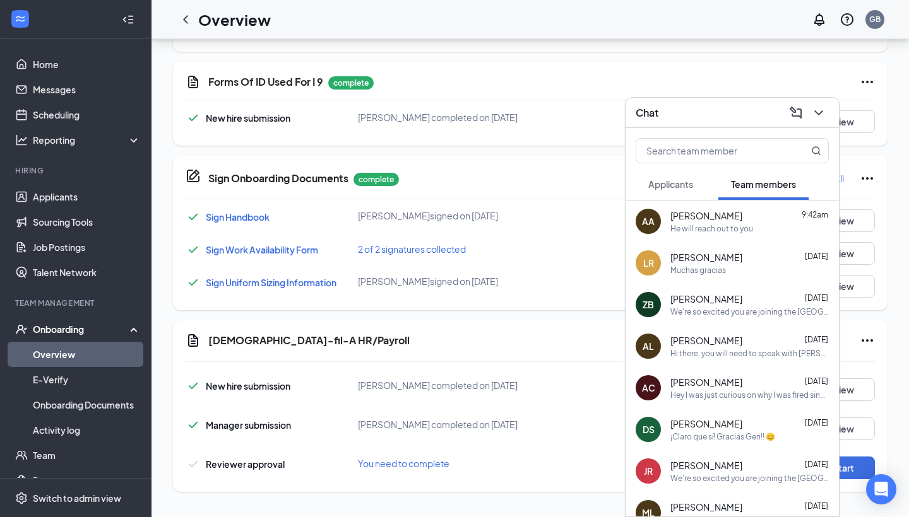
click at [586, 199] on div at bounding box center [529, 199] width 689 height 1
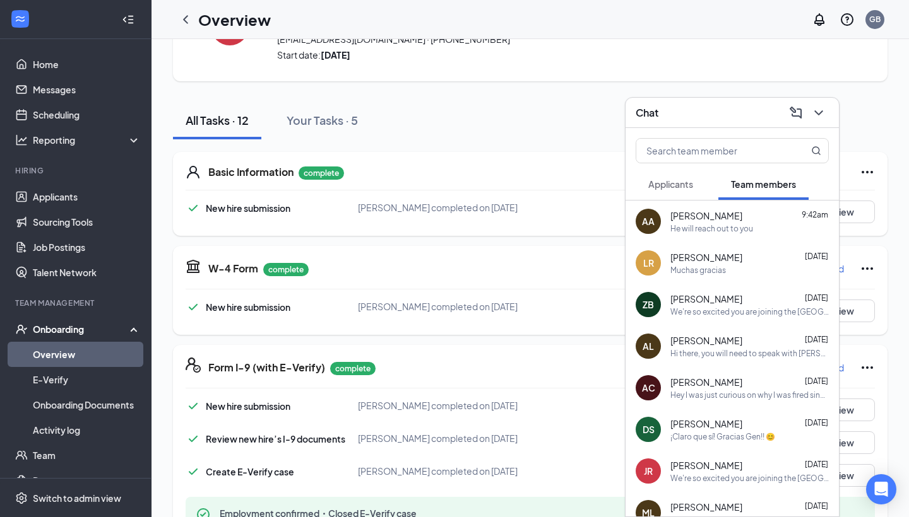
scroll to position [26, 0]
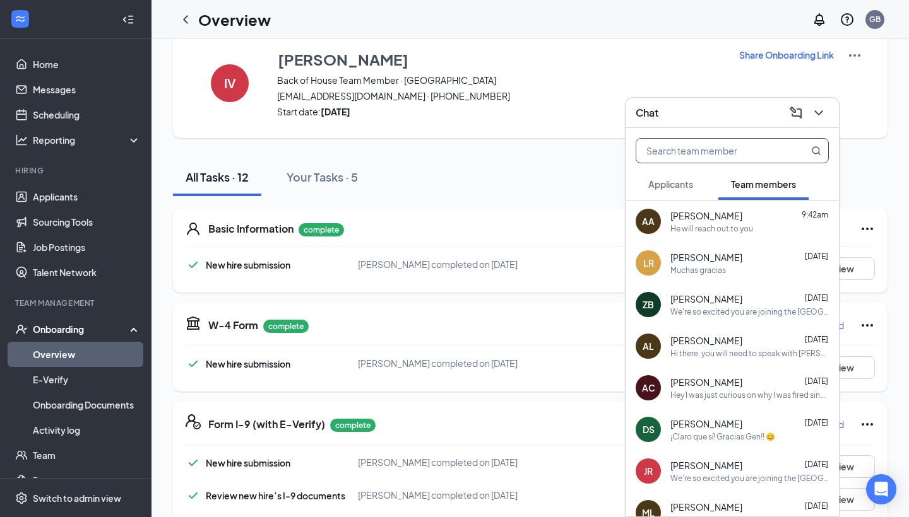
click at [727, 153] on input "text" at bounding box center [711, 151] width 150 height 24
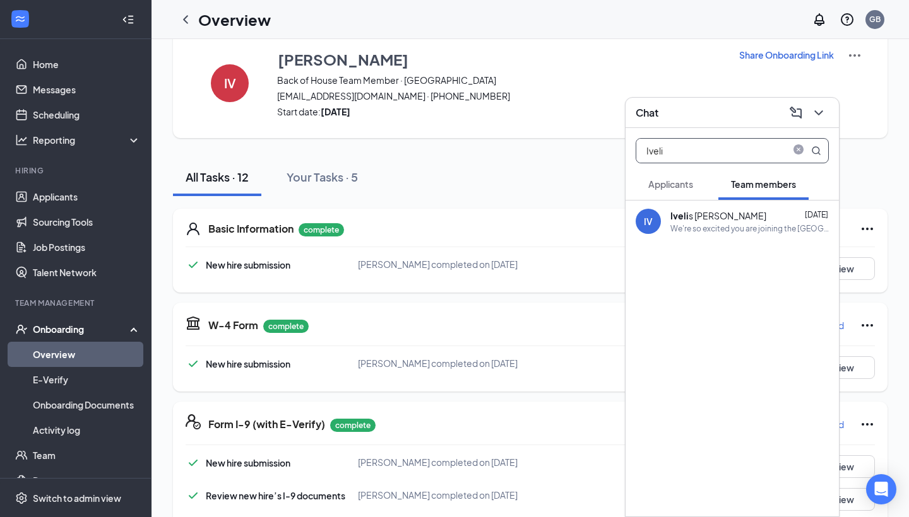
type input "Iveli"
click at [774, 239] on div "IV [PERSON_NAME] [DATE] We're so excited you are joining the [GEOGRAPHIC_DATA] …" at bounding box center [731, 222] width 213 height 42
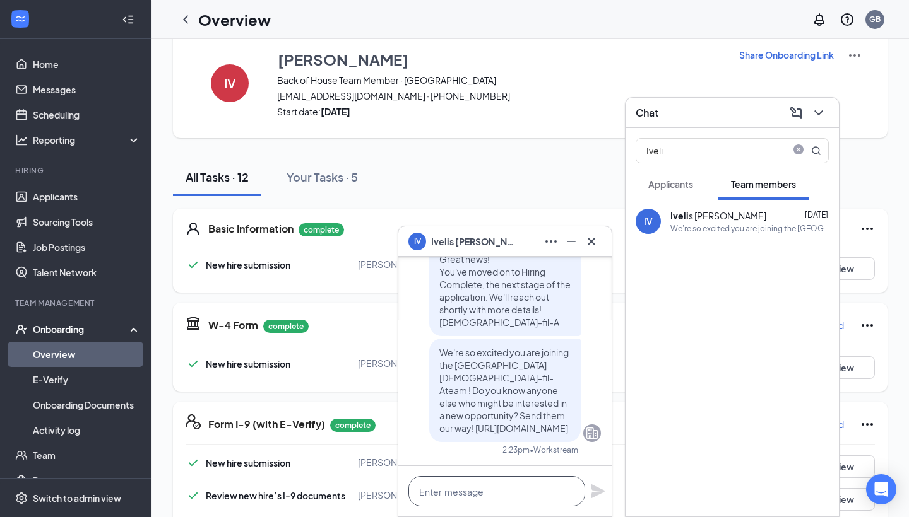
click at [483, 490] on textarea at bounding box center [496, 491] width 177 height 30
type textarea "Hi there, this is Gen with CFA,"
click at [72, 118] on link "Scheduling" at bounding box center [87, 114] width 108 height 25
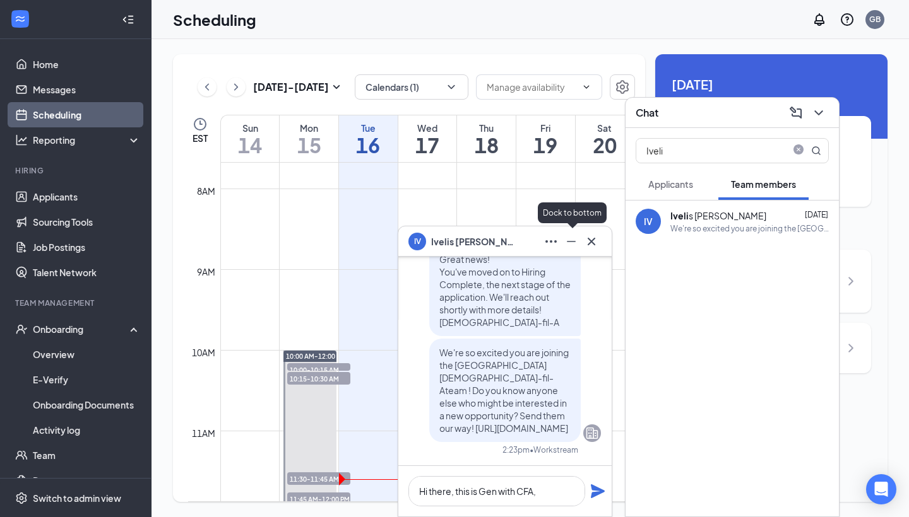
click at [571, 240] on icon "Minimize" at bounding box center [570, 241] width 15 height 15
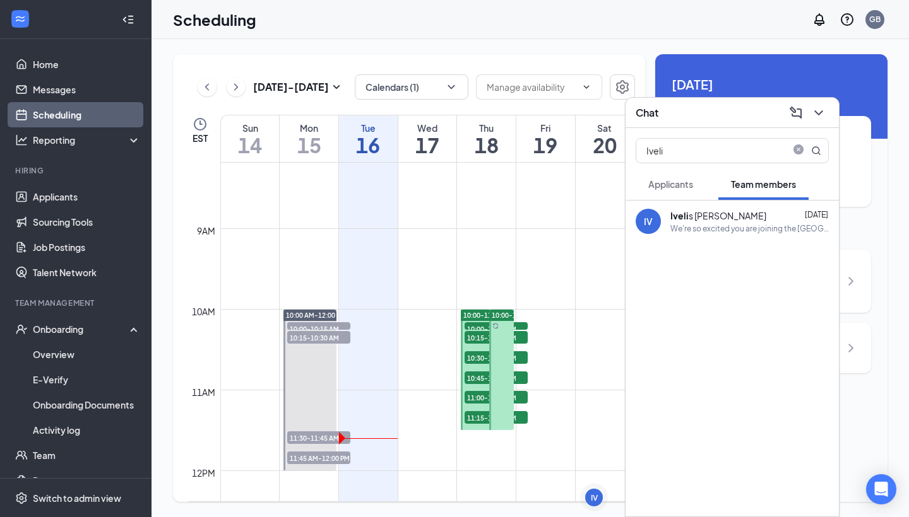
scroll to position [652, 0]
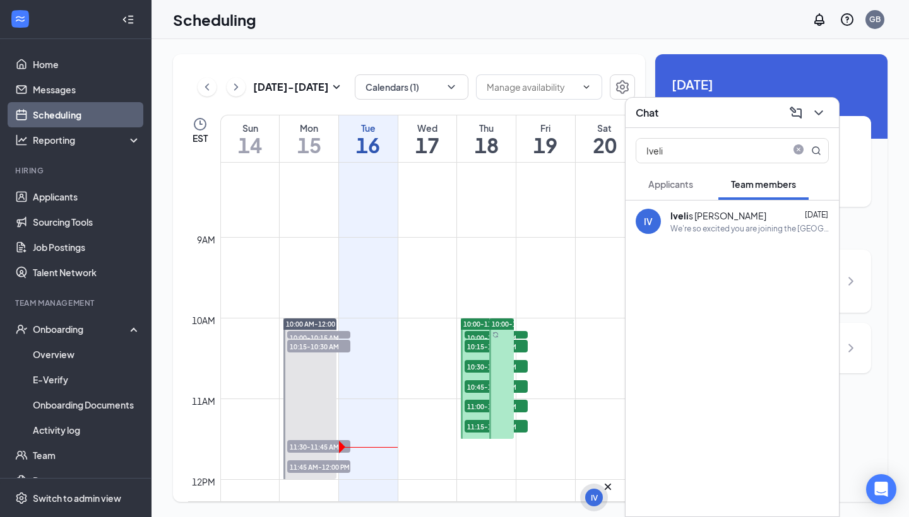
click at [596, 505] on div "IV" at bounding box center [594, 498] width 18 height 18
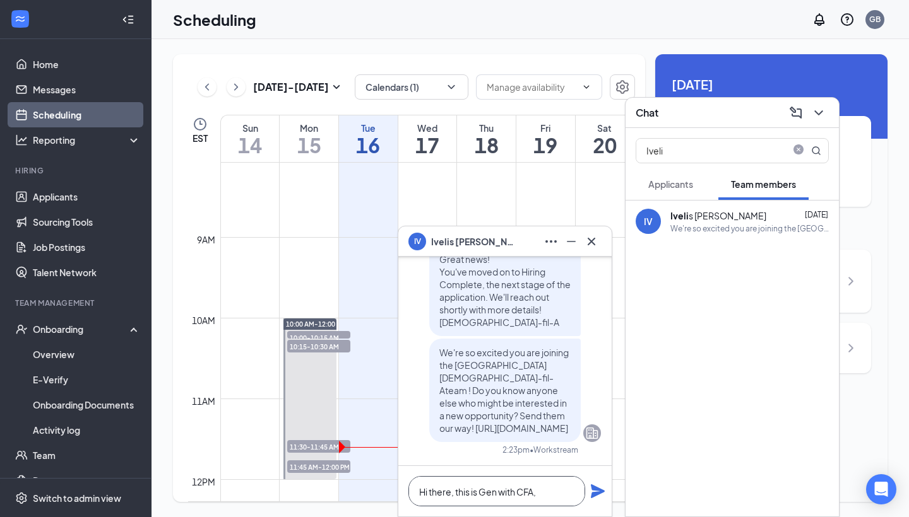
click at [550, 500] on textarea "Hi there, this is Gen with CFA," at bounding box center [496, 491] width 177 height 30
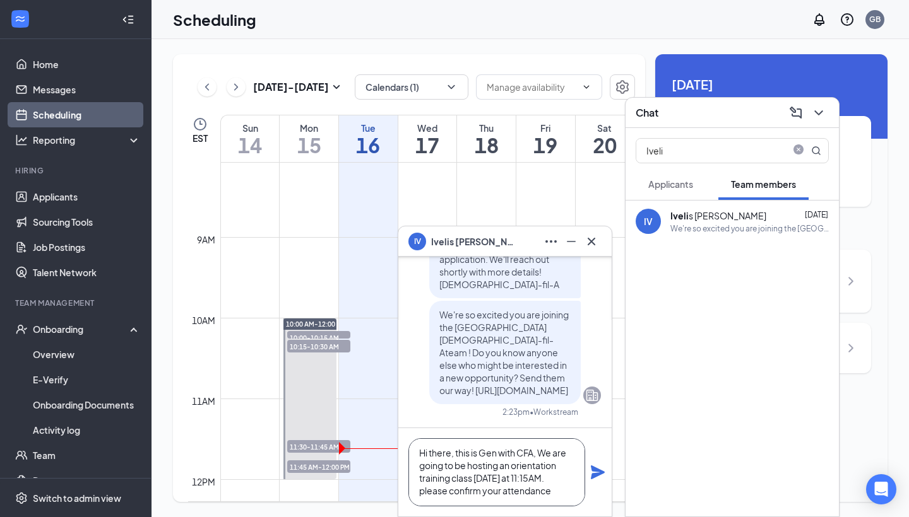
scroll to position [0, 0]
drag, startPoint x: 560, startPoint y: 498, endPoint x: 390, endPoint y: 444, distance: 178.2
click at [390, 444] on div "IV [PERSON_NAME] [PERSON_NAME] Team member Back of House Team Member • [GEOGRAP…" at bounding box center [529, 278] width 757 height 478
type textarea "Hi there, this is Gen with CFA, We are going to be hosting an orientation train…"
click at [599, 474] on icon "Plane" at bounding box center [598, 473] width 14 height 14
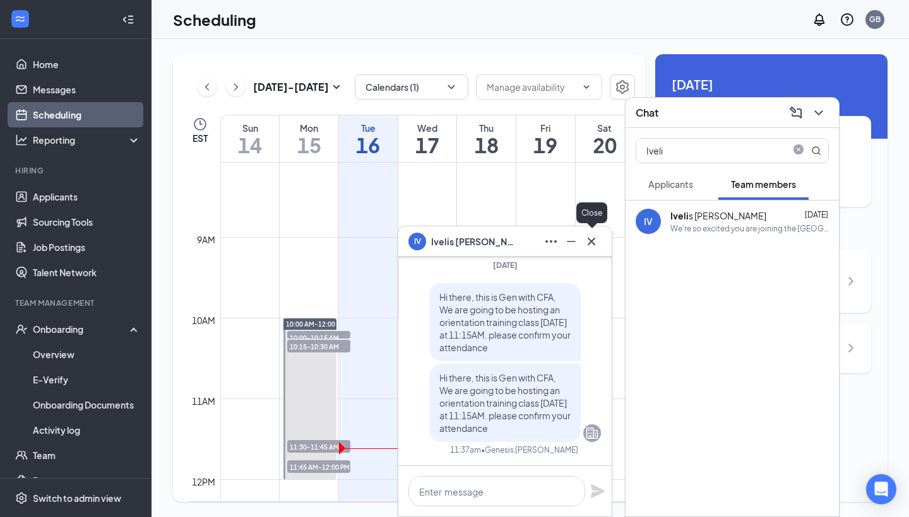
click at [596, 245] on icon "Cross" at bounding box center [591, 241] width 15 height 15
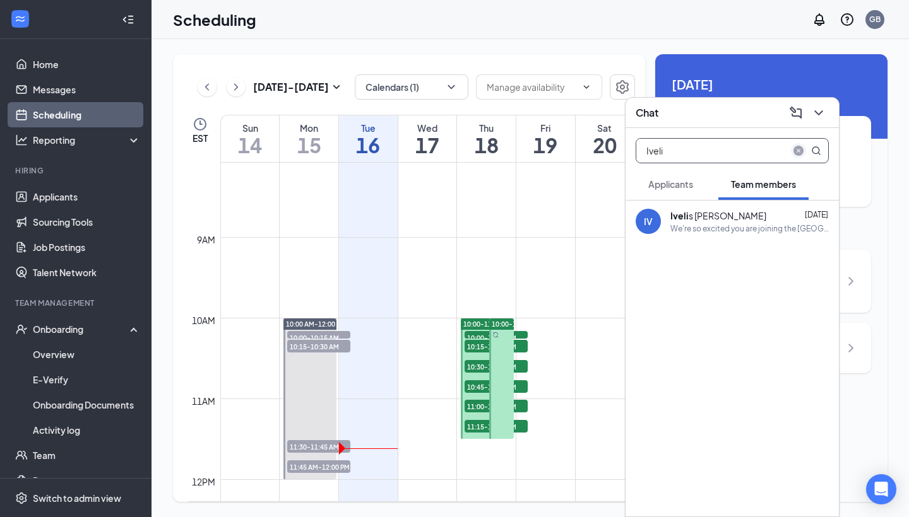
click at [800, 148] on icon "close-circle" at bounding box center [798, 151] width 10 height 10
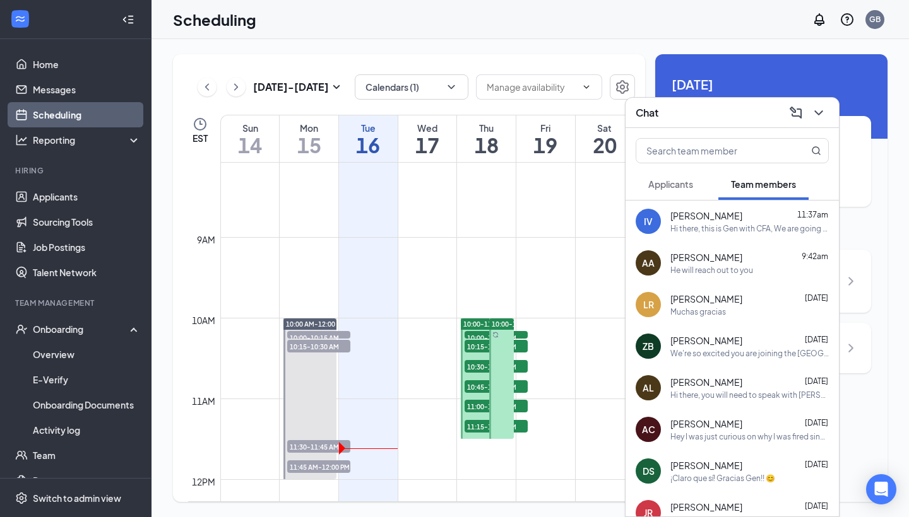
click at [695, 324] on div "LR [PERSON_NAME] [DATE] Muchas gracias" at bounding box center [731, 305] width 213 height 42
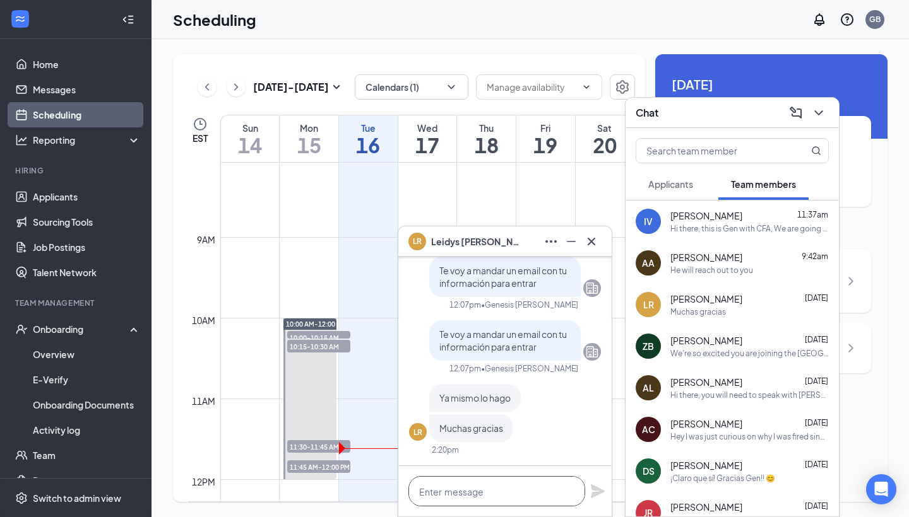
click at [495, 501] on textarea at bounding box center [496, 491] width 177 height 30
paste textarea "Hi there, this is Gen with CFA, We are going to be hosting an orientation train…"
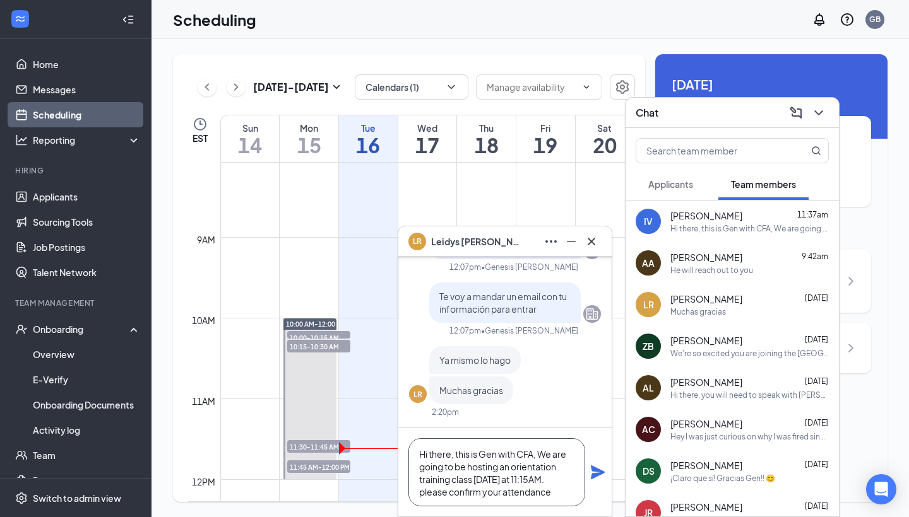
scroll to position [1, 0]
click at [454, 450] on textarea "Hi there, this is Gen with CFA, We are going to be hosting an orientation train…" at bounding box center [496, 473] width 177 height 68
type textarea "Hi there, this is Gen with CFA, We are going to be hosting an orientation train…"
click at [599, 473] on icon "Plane" at bounding box center [597, 472] width 15 height 15
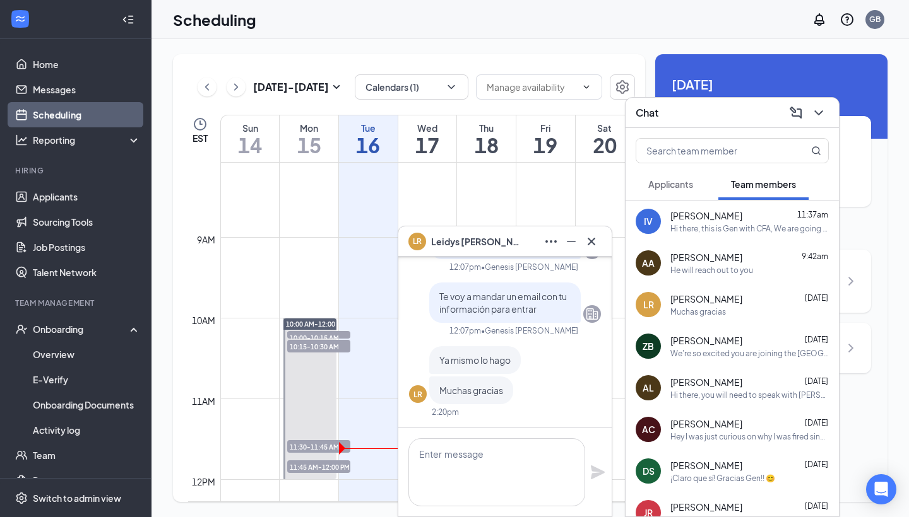
scroll to position [0, 0]
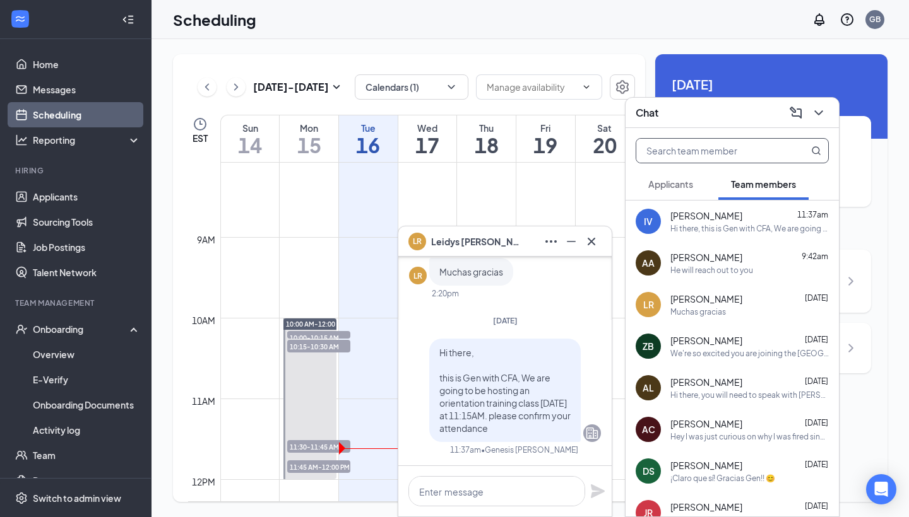
click at [703, 153] on input "text" at bounding box center [711, 151] width 150 height 24
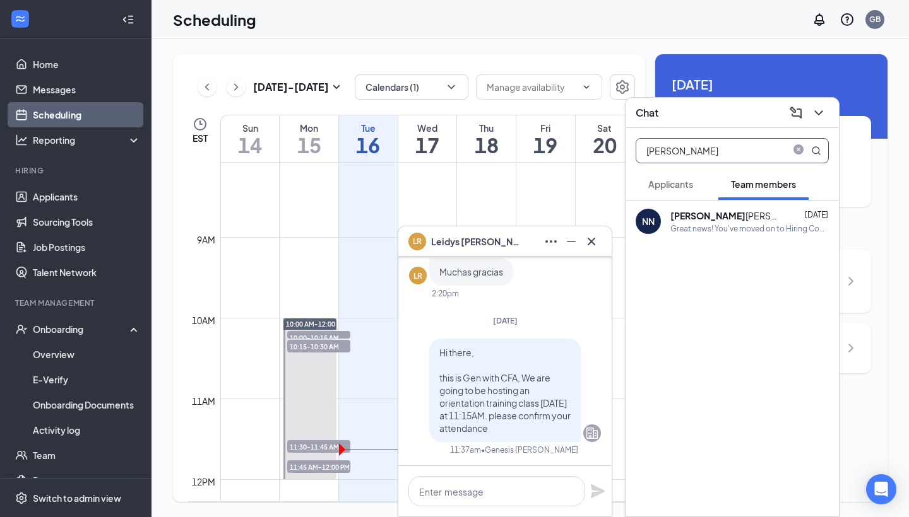
type input "[PERSON_NAME]"
click at [763, 229] on div "Great news! You've moved on to Hiring Complete, the next stage of the applicati…" at bounding box center [749, 228] width 158 height 11
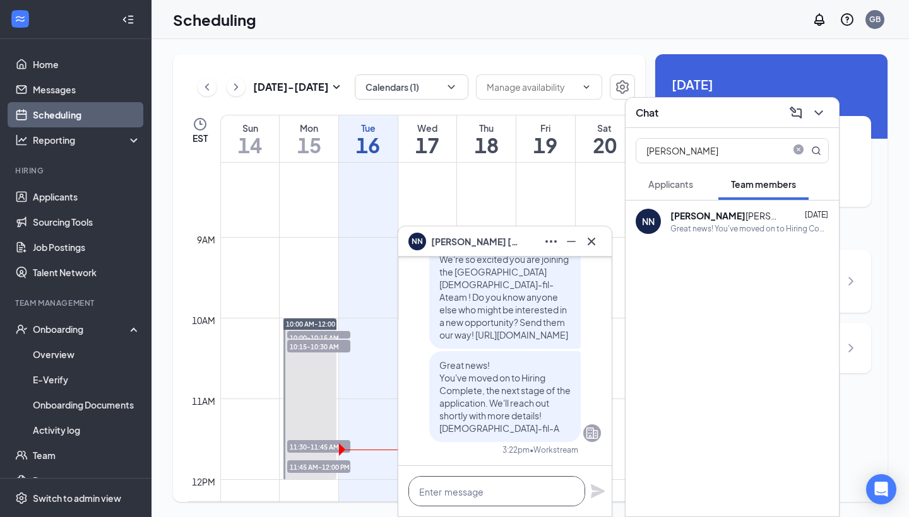
click at [491, 494] on textarea at bounding box center [496, 491] width 177 height 30
paste textarea "Hi there, this is Gen with CFA, We are going to be hosting an orientation train…"
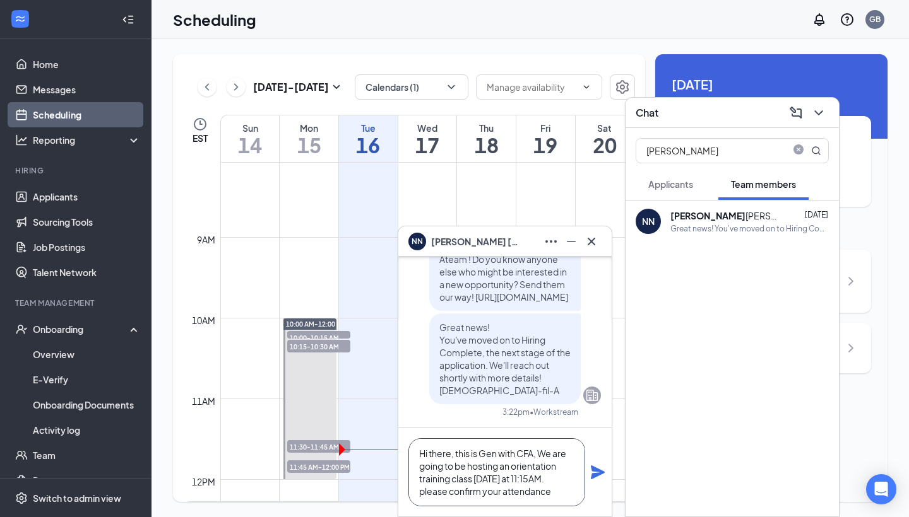
click at [455, 452] on textarea "Hi there, this is Gen with CFA, We are going to be hosting an orientation train…" at bounding box center [496, 473] width 177 height 68
type textarea "Hi there, this is Gen with CFA, We are going to be hosting an orientation train…"
click at [599, 476] on icon "Plane" at bounding box center [598, 473] width 14 height 14
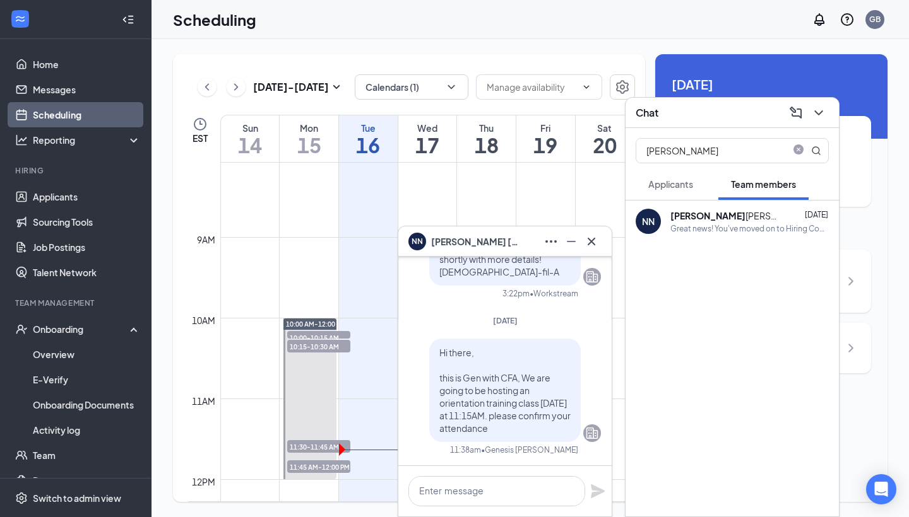
scroll to position [0, 0]
click at [594, 243] on icon "Cross" at bounding box center [591, 241] width 15 height 15
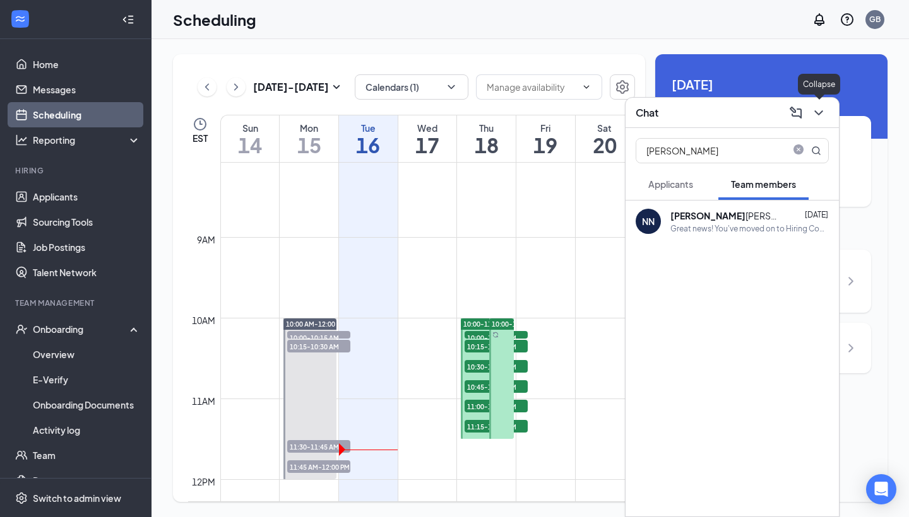
click at [817, 113] on icon "ChevronDown" at bounding box center [818, 112] width 8 height 5
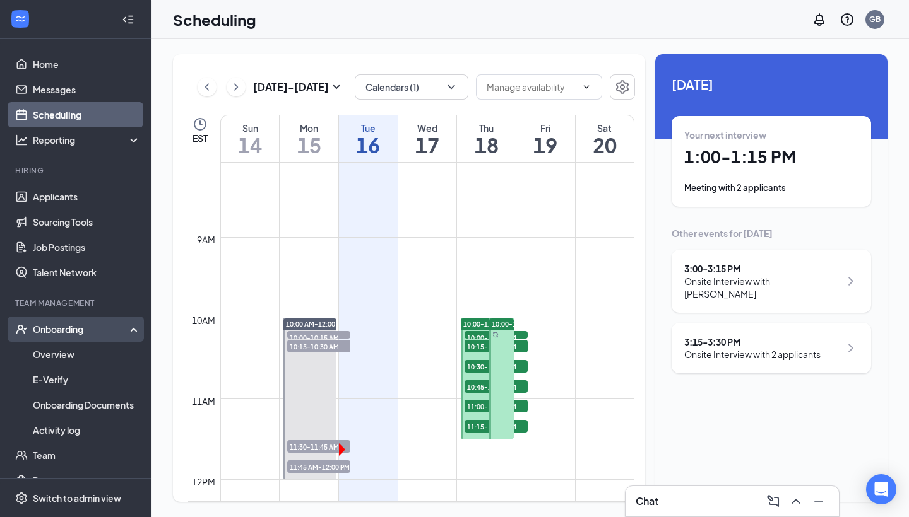
click at [108, 325] on div "Onboarding" at bounding box center [81, 329] width 97 height 13
click at [109, 356] on link "Overview" at bounding box center [87, 354] width 108 height 25
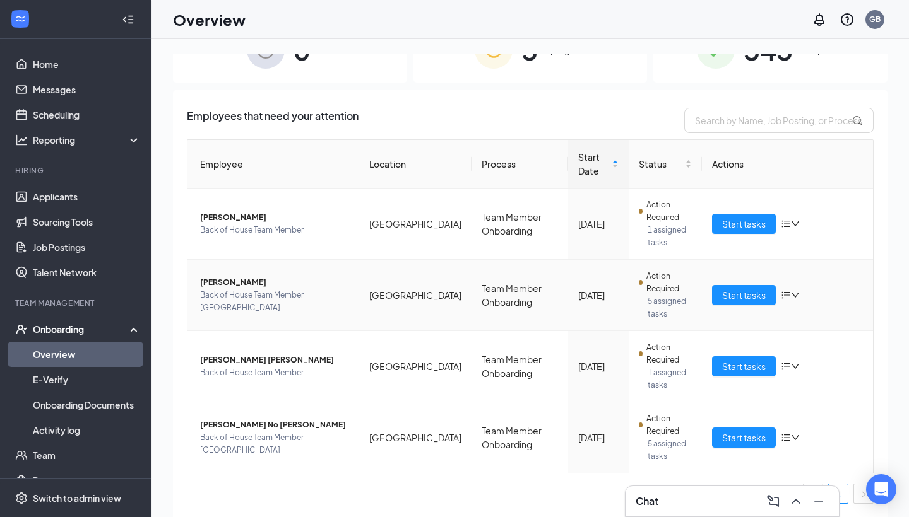
scroll to position [38, 0]
click at [657, 507] on h3 "Chat" at bounding box center [646, 502] width 23 height 14
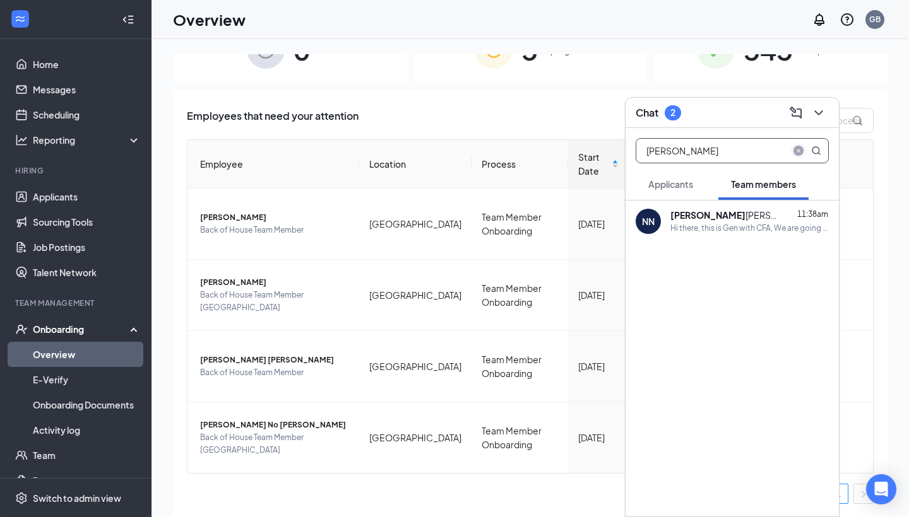
click at [799, 148] on icon "close-circle" at bounding box center [798, 151] width 10 height 10
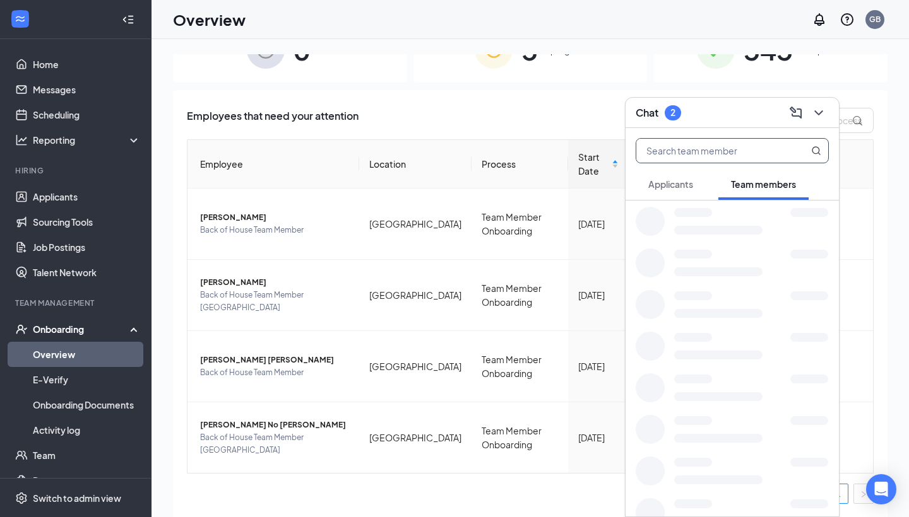
click at [736, 148] on input "text" at bounding box center [711, 151] width 150 height 24
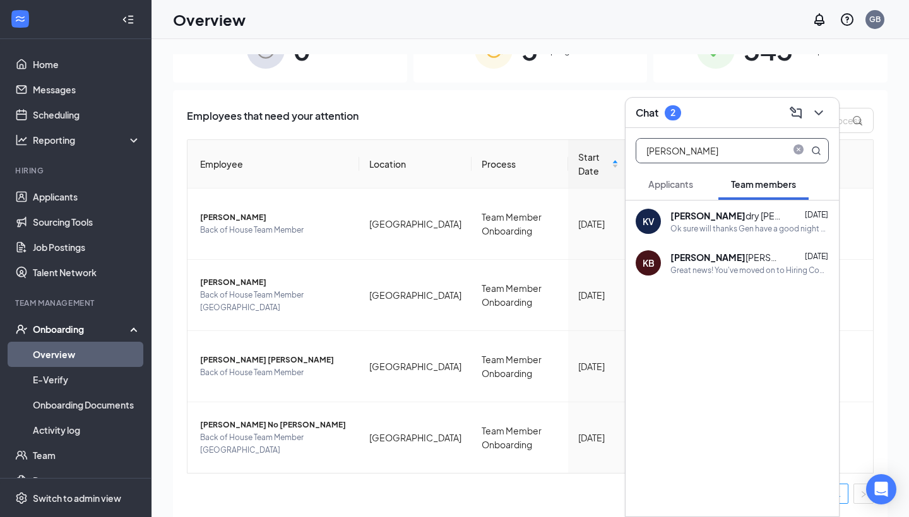
type input "[PERSON_NAME]"
click at [754, 261] on div "[PERSON_NAME] [DATE]" at bounding box center [749, 257] width 158 height 13
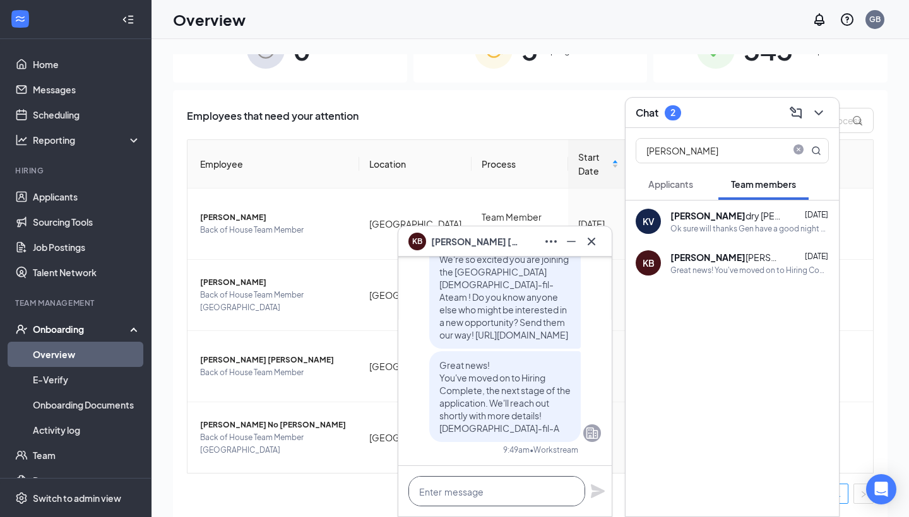
click at [478, 504] on textarea at bounding box center [496, 491] width 177 height 30
paste textarea "Hi there, this is Gen with CFA, We are going to be hosting an orientation train…"
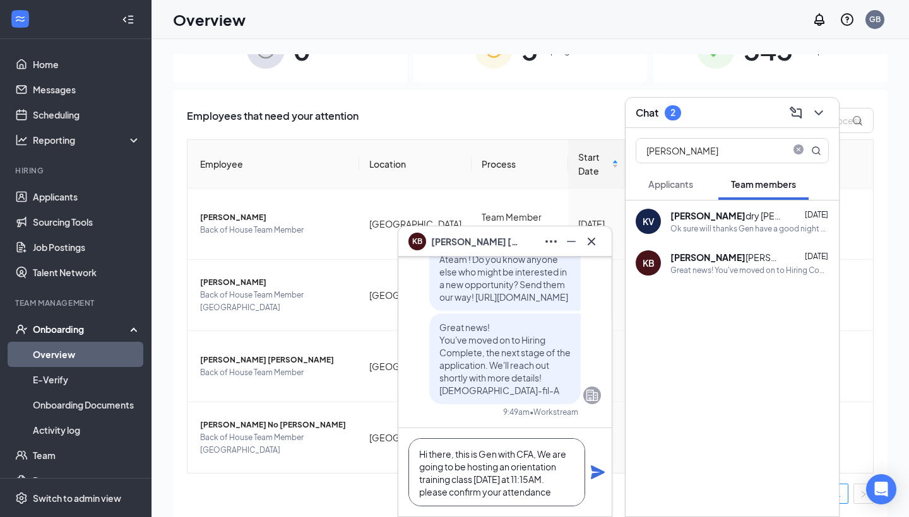
scroll to position [1, 0]
click at [454, 452] on textarea "Hi there, this is Gen with CFA, We are going to be hosting an orientation train…" at bounding box center [496, 473] width 177 height 68
type textarea "Hi there, this is Gen with CFA, We are going to be hosting an orientation train…"
click at [591, 478] on icon "Plane" at bounding box center [597, 472] width 15 height 15
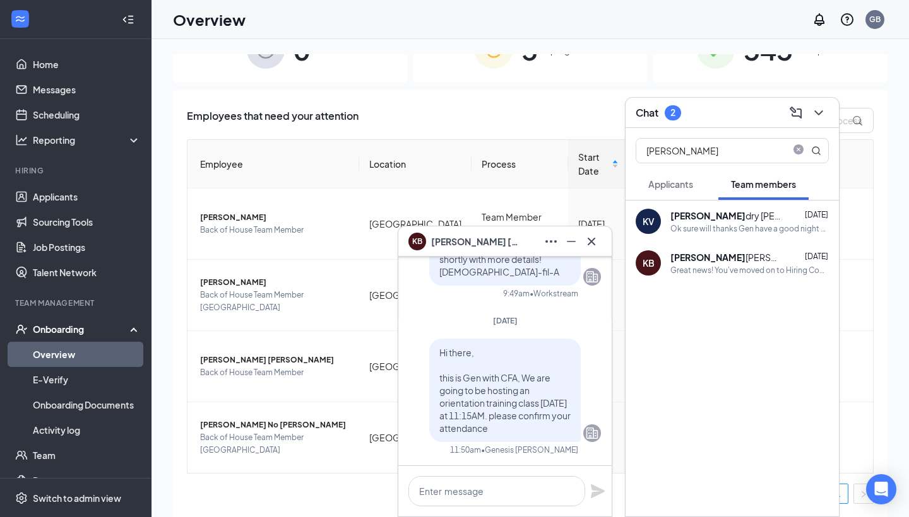
scroll to position [0, 0]
click at [592, 244] on icon "Cross" at bounding box center [591, 241] width 15 height 15
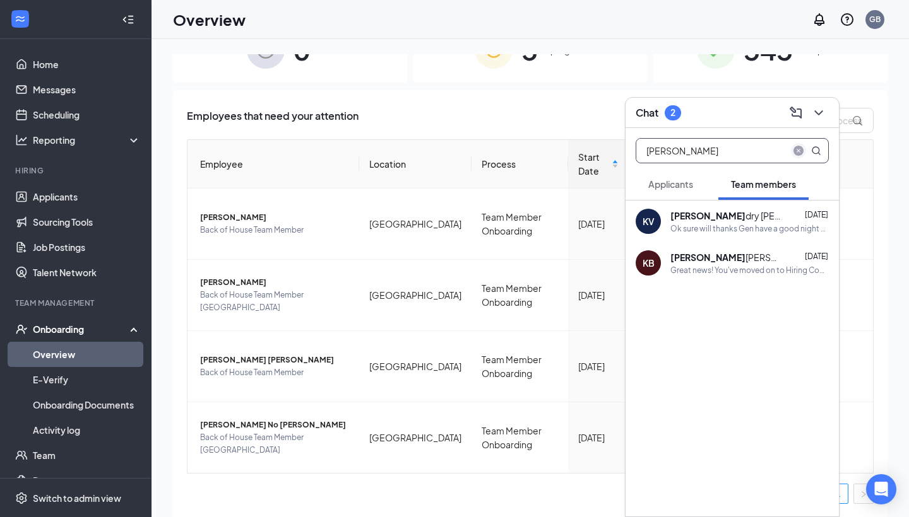
click at [800, 147] on icon "close-circle" at bounding box center [798, 151] width 10 height 10
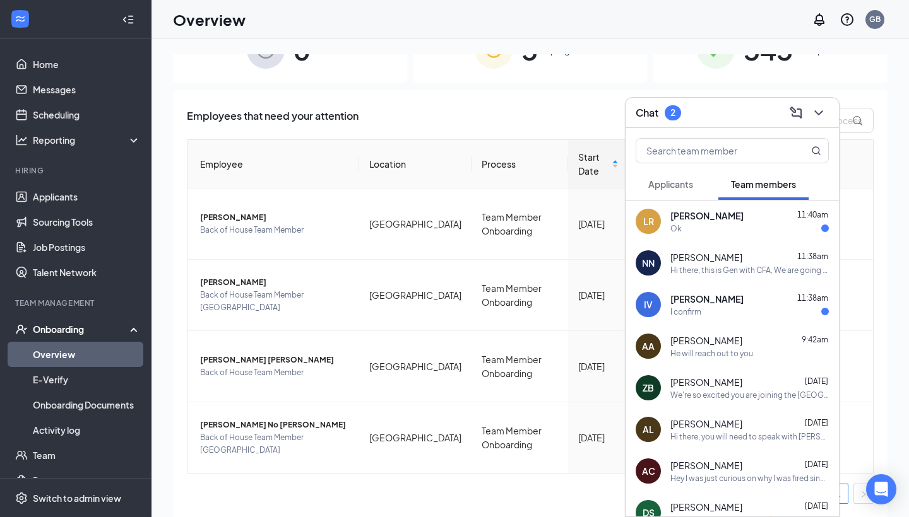
click at [716, 230] on div "Ok" at bounding box center [749, 228] width 158 height 11
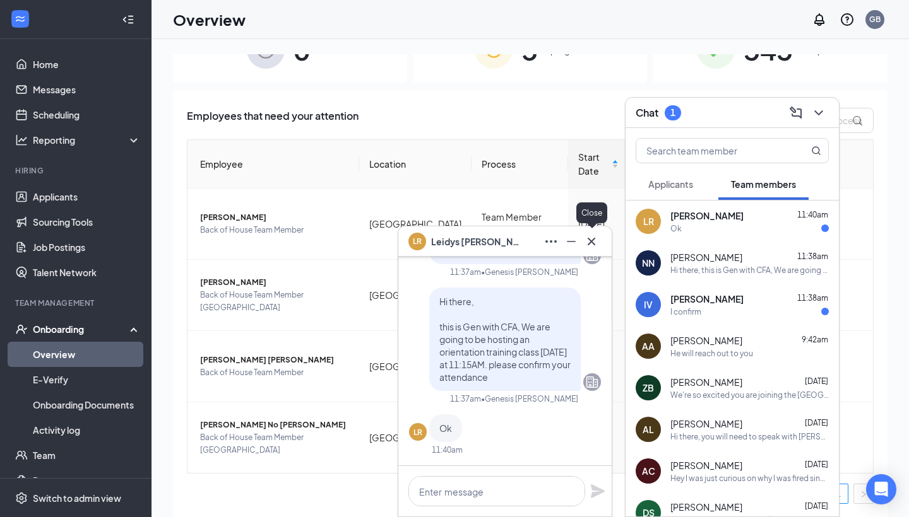
click at [584, 240] on icon "Cross" at bounding box center [591, 241] width 15 height 15
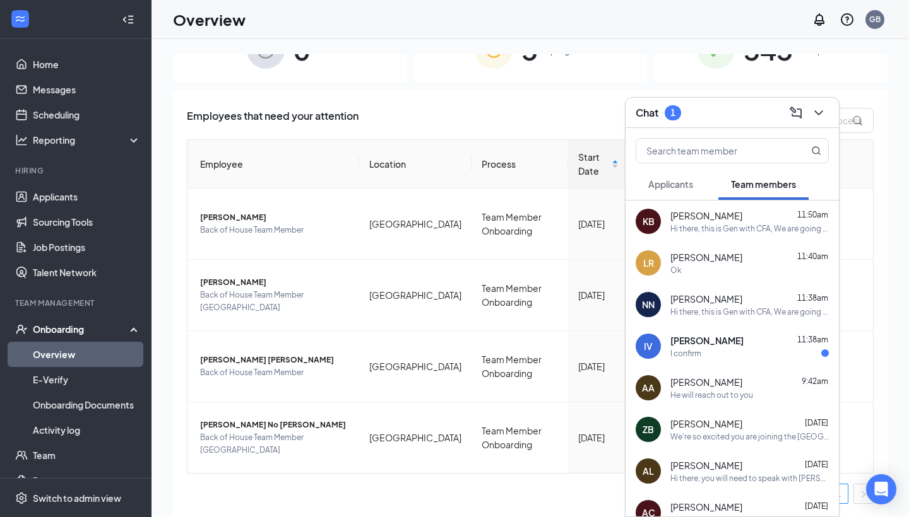
click at [744, 305] on div "[PERSON_NAME] 11:38am Hi there, this is Gen with CFA, We are going to be hostin…" at bounding box center [749, 305] width 158 height 25
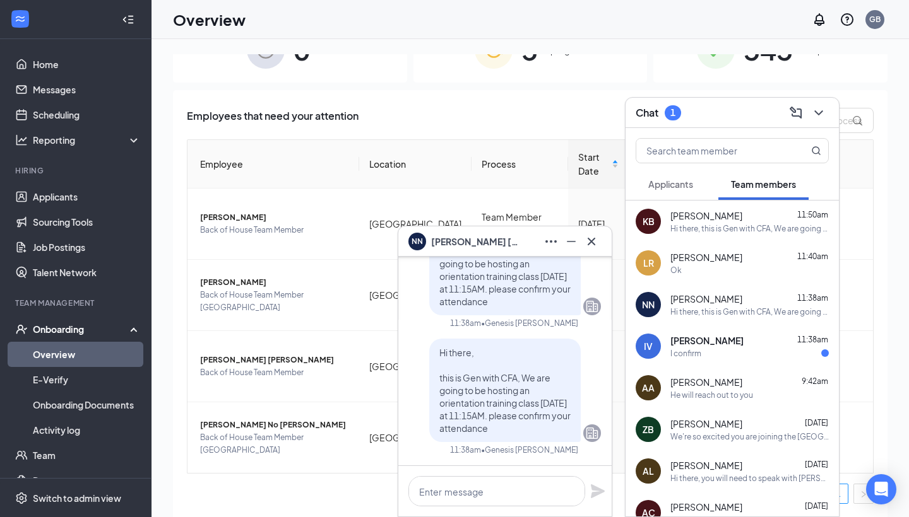
click at [741, 356] on div "I confirm" at bounding box center [749, 353] width 158 height 11
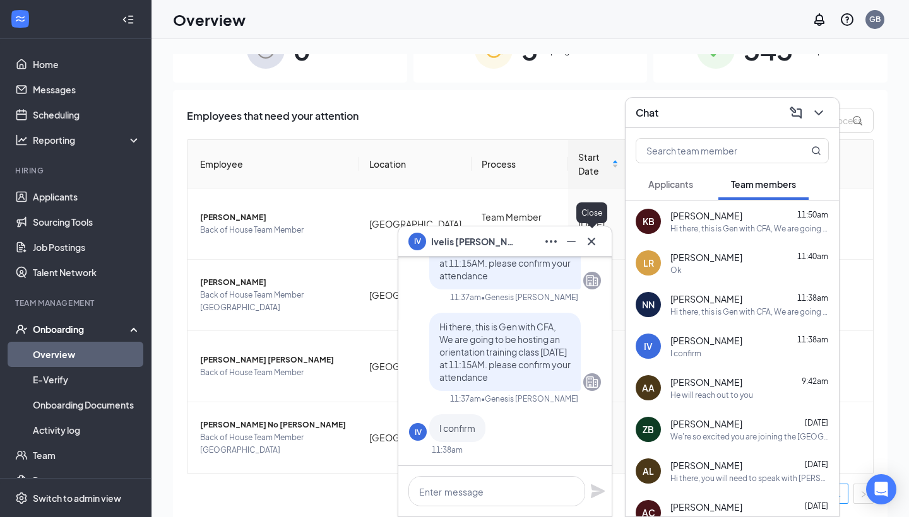
click at [594, 243] on icon "Cross" at bounding box center [591, 241] width 15 height 15
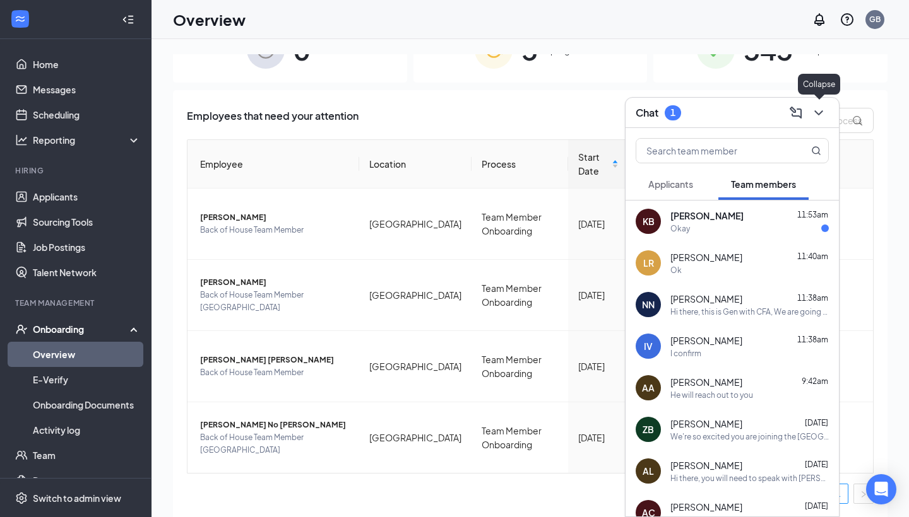
click at [814, 115] on icon "ChevronDown" at bounding box center [818, 112] width 15 height 15
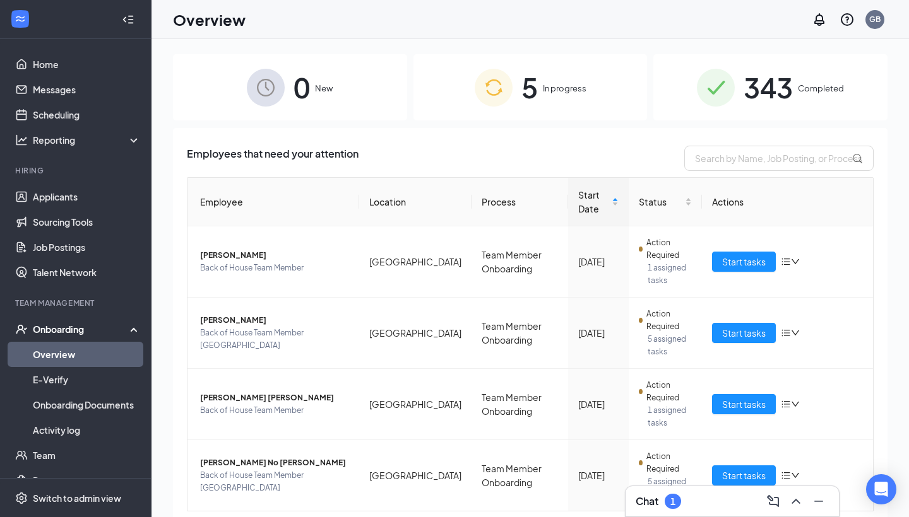
click at [740, 95] on div "343 Completed" at bounding box center [770, 87] width 234 height 66
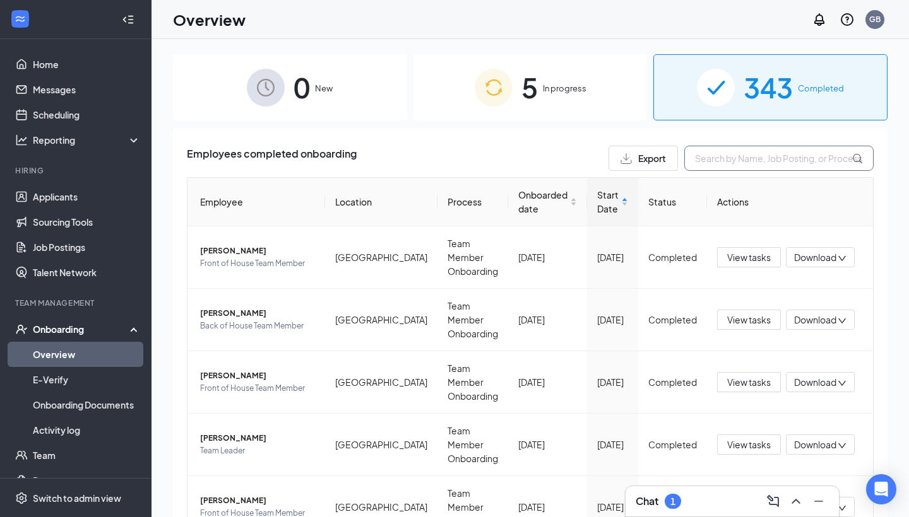
click at [719, 153] on input "text" at bounding box center [778, 158] width 189 height 25
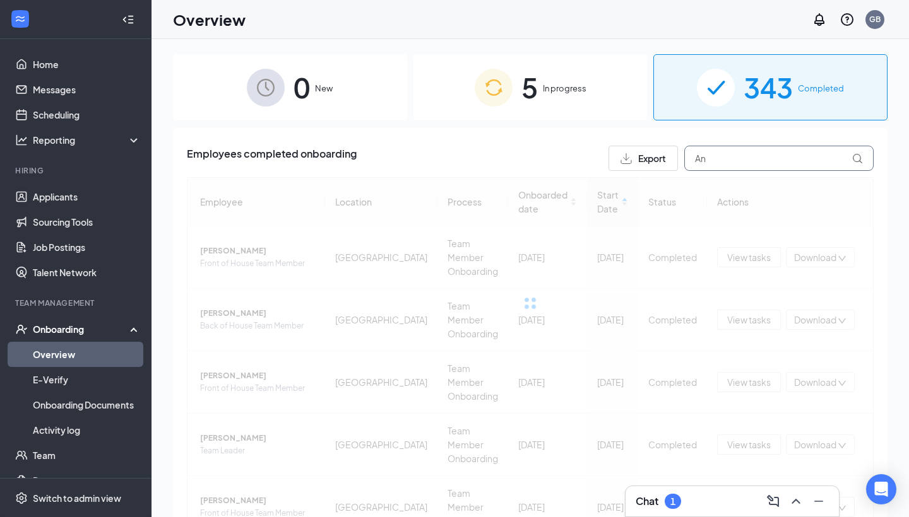
type input "A"
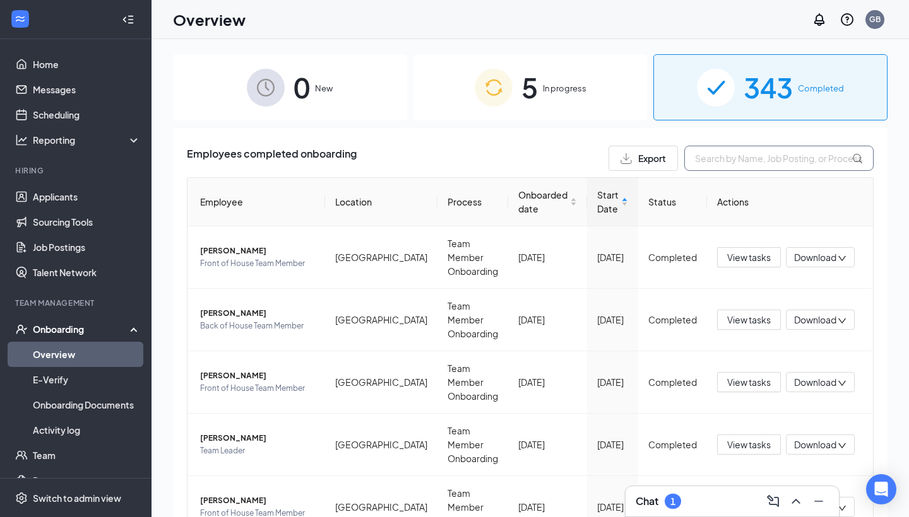
type input "A"
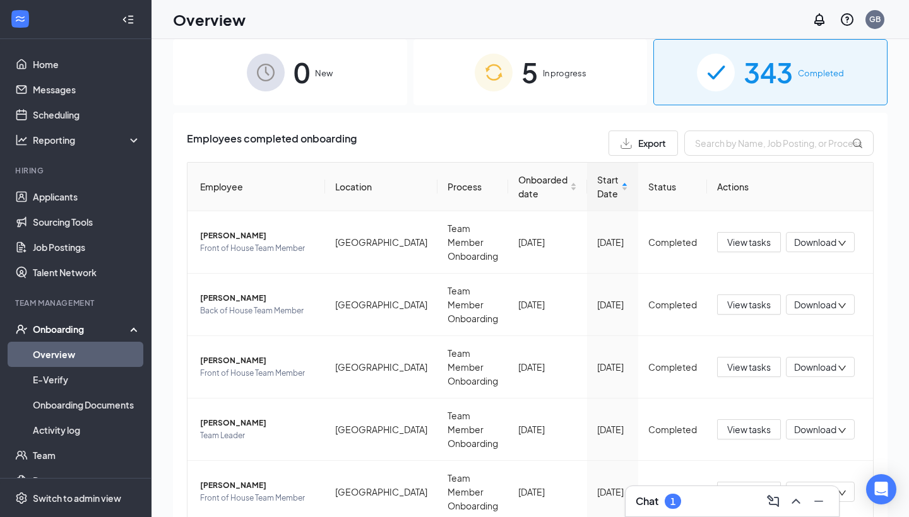
click at [682, 514] on div "Chat 1" at bounding box center [731, 501] width 213 height 30
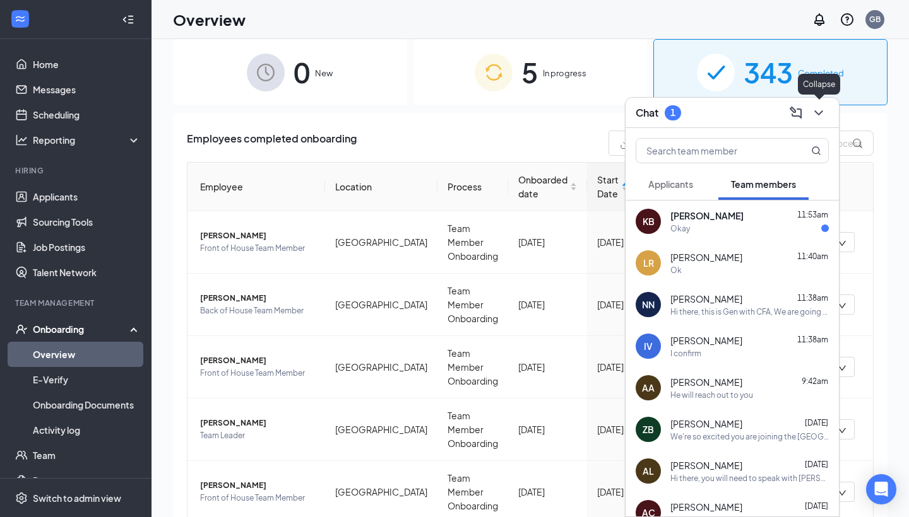
click at [822, 110] on icon "ChevronDown" at bounding box center [818, 112] width 8 height 5
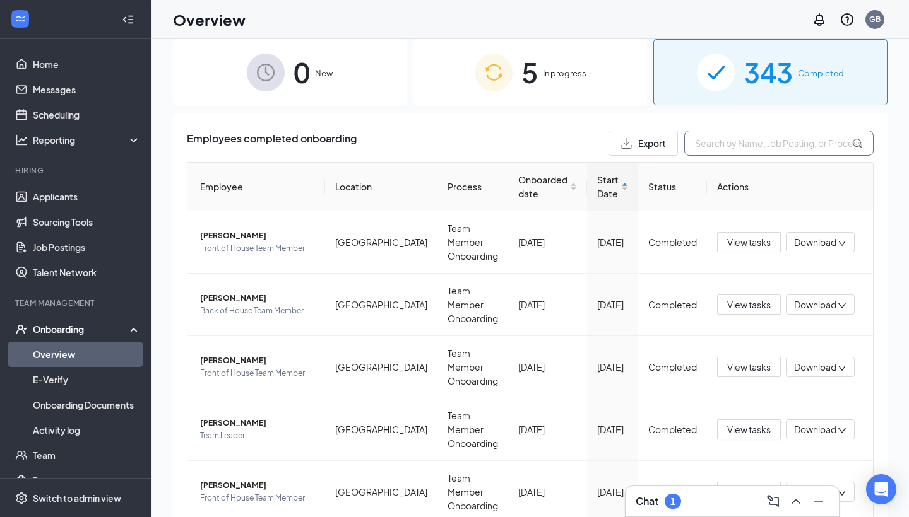
click at [772, 151] on input "text" at bounding box center [778, 143] width 189 height 25
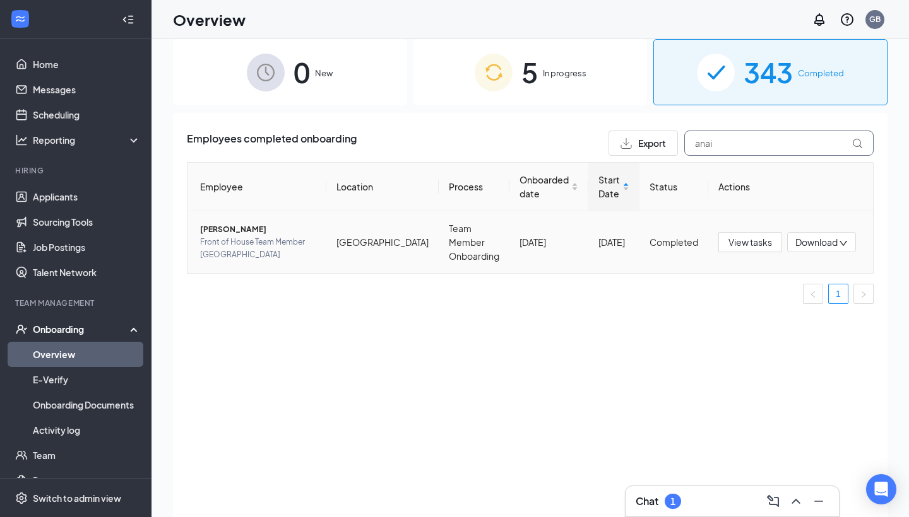
type input "anai"
click at [256, 228] on span "[PERSON_NAME]" at bounding box center [258, 229] width 116 height 13
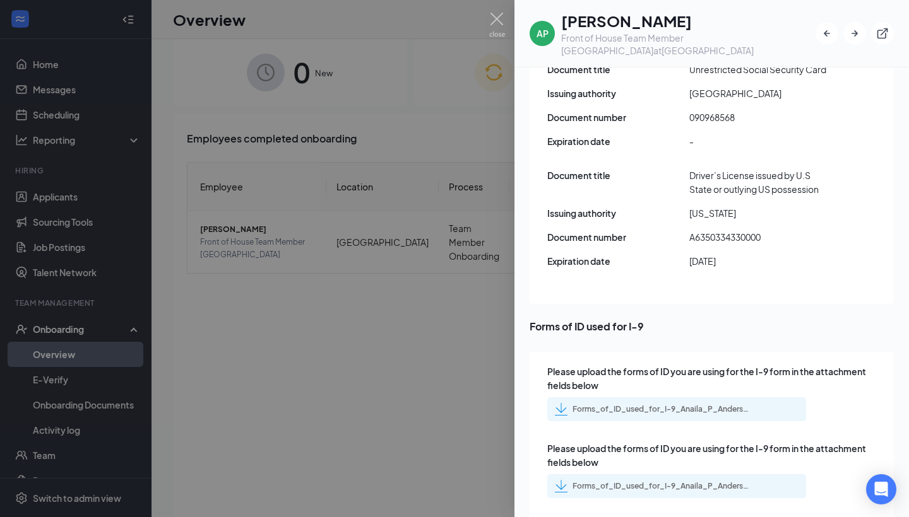
scroll to position [1627, 0]
click at [499, 22] on img at bounding box center [497, 25] width 16 height 25
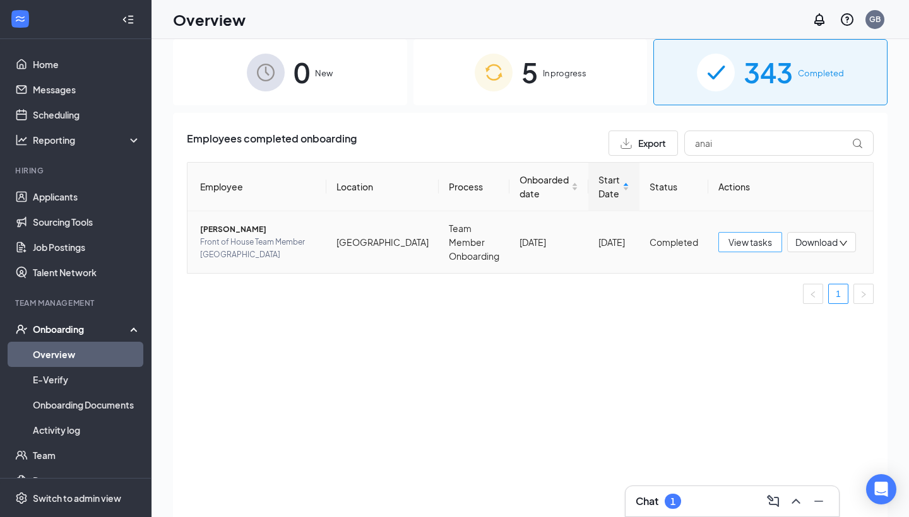
click at [746, 242] on span "View tasks" at bounding box center [750, 242] width 44 height 14
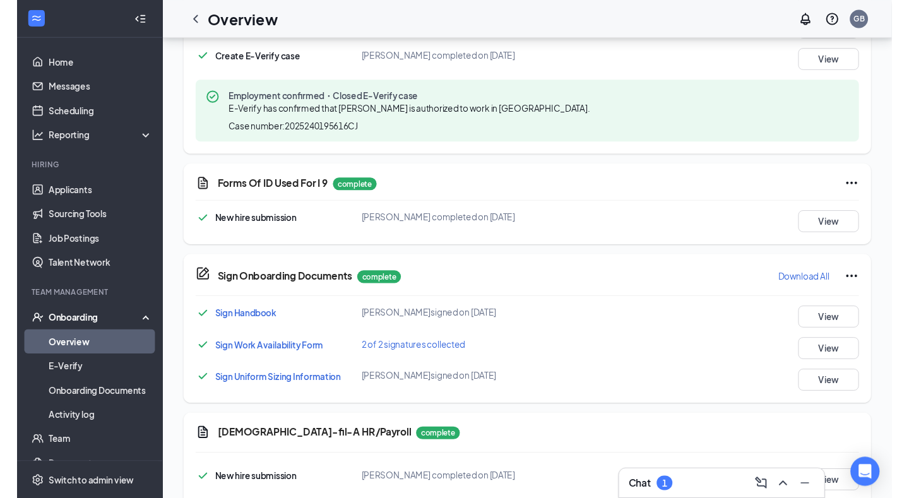
scroll to position [495, 0]
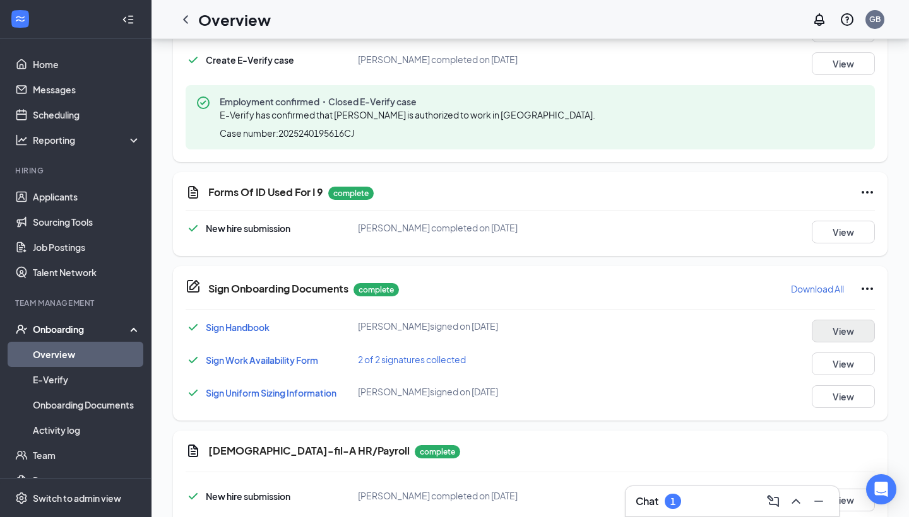
click at [852, 333] on button "View" at bounding box center [842, 331] width 63 height 23
